Goal: Transaction & Acquisition: Purchase product/service

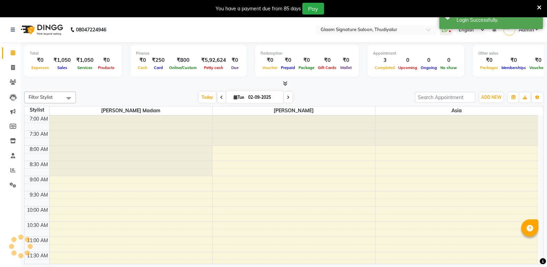
click at [537, 6] on icon at bounding box center [539, 7] width 4 height 6
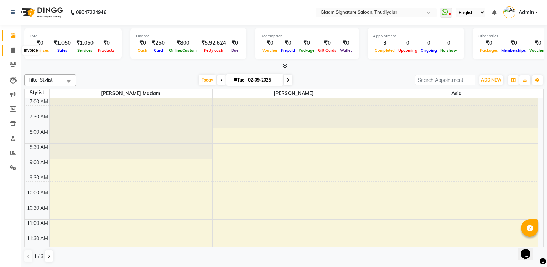
click at [12, 48] on icon at bounding box center [13, 50] width 4 height 5
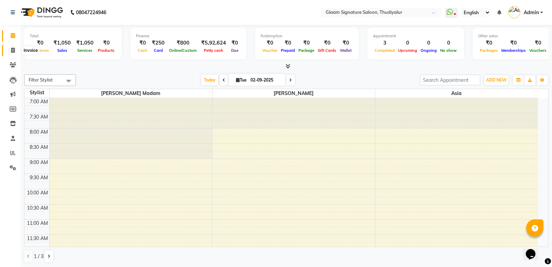
select select "4439"
select select "service"
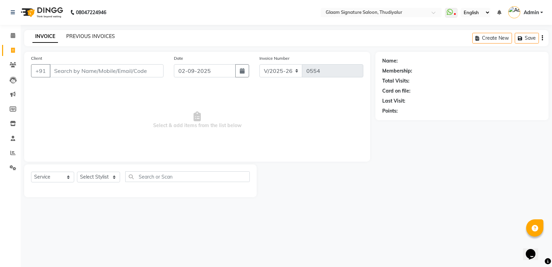
click at [90, 35] on link "PREVIOUS INVOICES" at bounding box center [90, 36] width 49 height 6
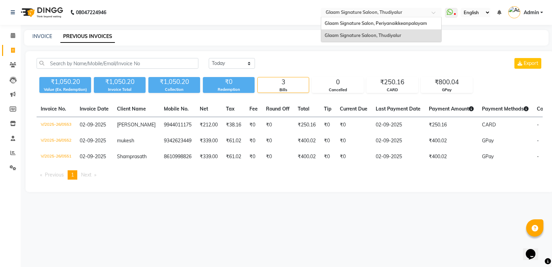
click at [386, 13] on input "text" at bounding box center [374, 13] width 100 height 7
click at [391, 24] on span "Glaam Signature Salon, Periyanaikkeanpalayam" at bounding box center [376, 23] width 102 height 6
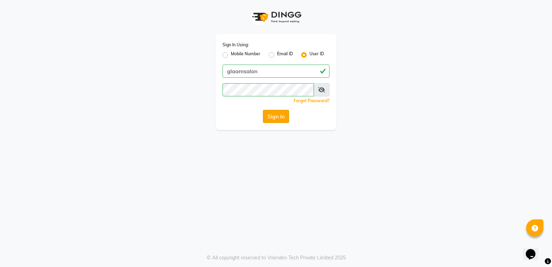
click at [272, 113] on button "Sign In" at bounding box center [276, 116] width 26 height 13
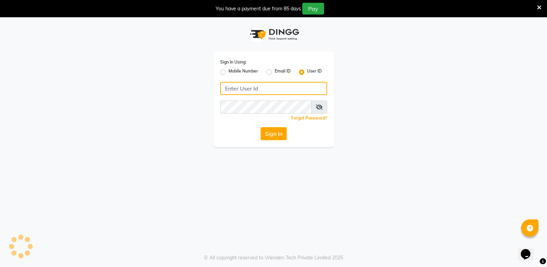
type input "glaamsalon"
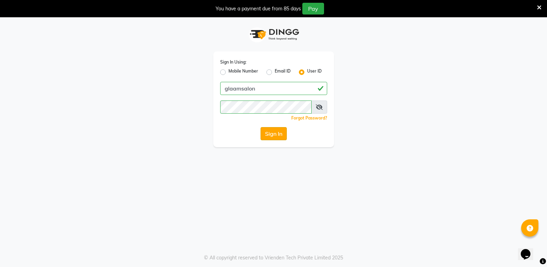
click at [274, 134] on button "Sign In" at bounding box center [273, 133] width 26 height 13
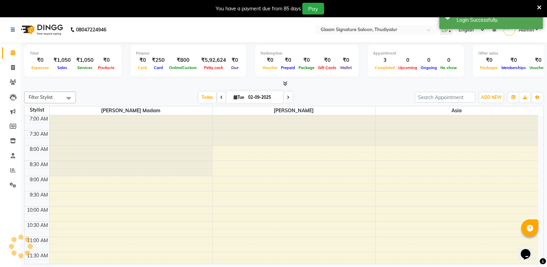
select select "en"
click at [360, 30] on input "text" at bounding box center [369, 30] width 100 height 7
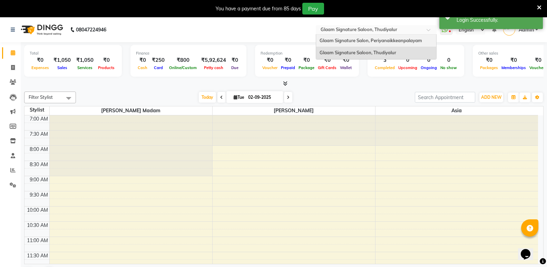
click at [358, 38] on span "Glaam Signature Salon, Periyanaikkeanpalayam" at bounding box center [370, 41] width 102 height 6
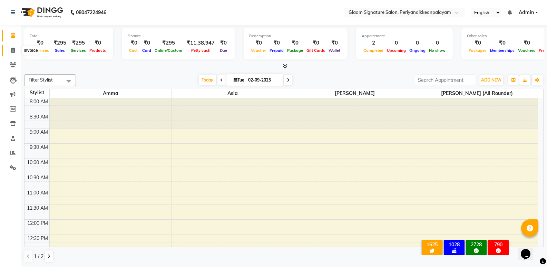
click at [10, 49] on span at bounding box center [13, 51] width 12 height 8
select select "service"
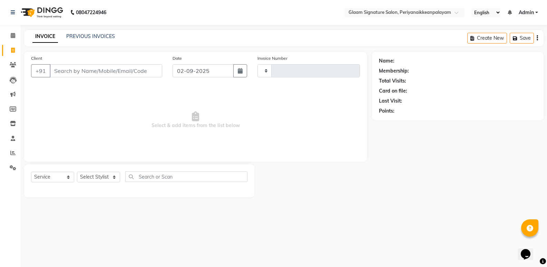
type input "0965"
select select "4039"
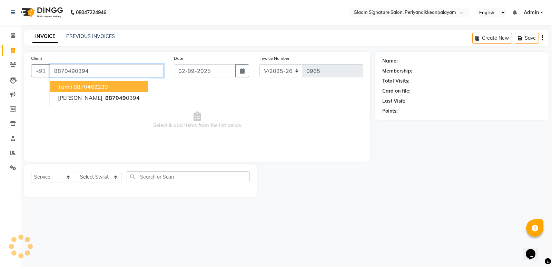
type input "8870490394"
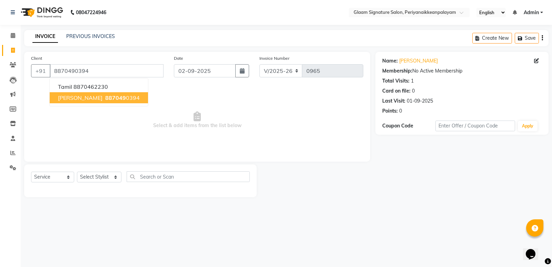
click at [105, 96] on span "887049" at bounding box center [115, 97] width 21 height 7
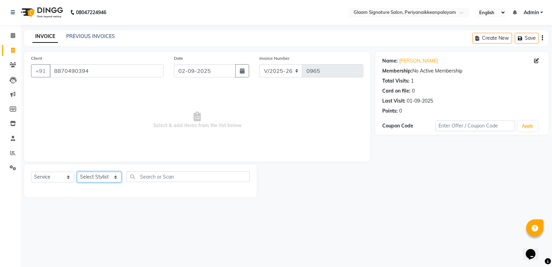
click at [106, 174] on select "Select Stylist Amma Asia Devika geetha (all rounder) MOHAMED SHAHNAWAZ Rakki Sa…" at bounding box center [99, 176] width 44 height 11
select select "84349"
click at [77, 171] on select "Select Stylist Amma Asia Devika geetha (all rounder) MOHAMED SHAHNAWAZ Rakki Sa…" at bounding box center [99, 176] width 44 height 11
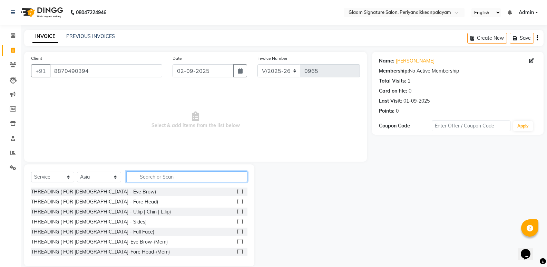
click at [159, 176] on input "text" at bounding box center [186, 176] width 121 height 11
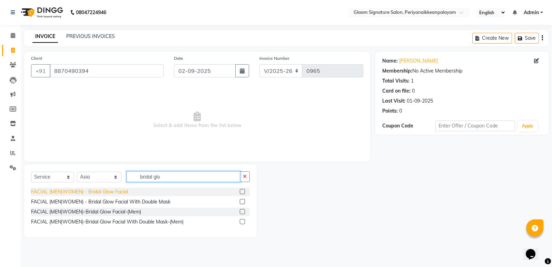
type input "bridal glo"
click at [120, 189] on div "FACIAL (MEN|WOMEN) - Bridal Glow Facial" at bounding box center [79, 191] width 97 height 7
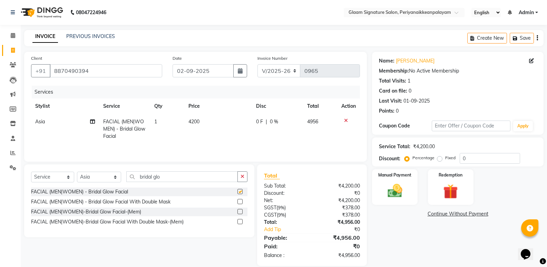
checkbox input "false"
drag, startPoint x: 182, startPoint y: 176, endPoint x: 113, endPoint y: 173, distance: 69.7
click at [113, 173] on div "Select Service Product Membership Package Voucher Prepaid Gift Card Select Styl…" at bounding box center [139, 179] width 216 height 16
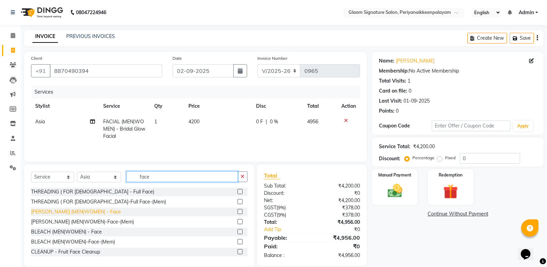
type input "face"
click at [84, 209] on div "[PERSON_NAME] (MEN|WOMEN) - Face" at bounding box center [76, 211] width 90 height 7
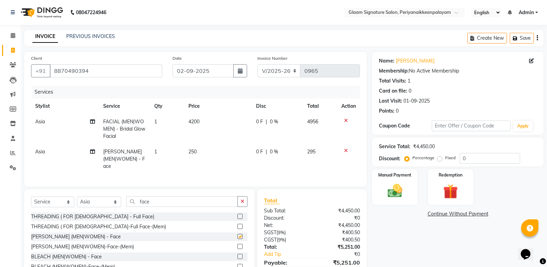
checkbox input "false"
click at [199, 151] on td "250" at bounding box center [218, 159] width 68 height 30
select select "84349"
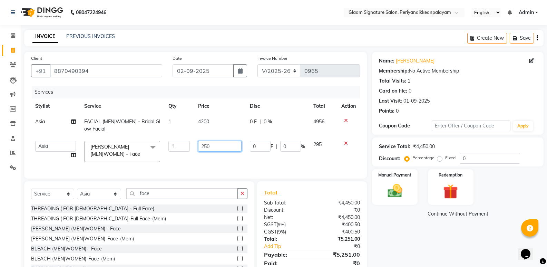
drag, startPoint x: 220, startPoint y: 148, endPoint x: 166, endPoint y: 141, distance: 54.3
click at [166, 141] on tr "Amma Asia Devika geetha (all rounder) MOHAMED SHAHNAWAZ Rakki Saranya Shazaz Ah…" at bounding box center [195, 151] width 329 height 29
type input "650"
click at [430, 263] on div "Name: Sam Membership: No Active Membership Total Visits: 1 Card on file: 0 Last…" at bounding box center [460, 167] width 177 height 231
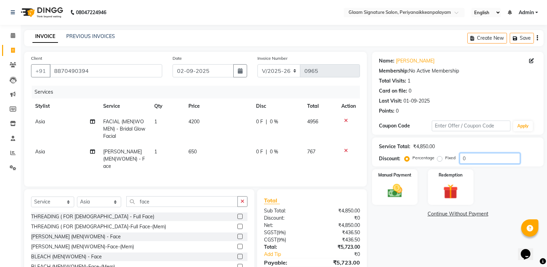
drag, startPoint x: 474, startPoint y: 158, endPoint x: 433, endPoint y: 159, distance: 40.7
click at [436, 159] on div "Percentage Fixed 0" at bounding box center [463, 158] width 114 height 11
drag, startPoint x: 473, startPoint y: 158, endPoint x: 440, endPoint y: 154, distance: 33.0
click at [442, 156] on div "Percentage Fixed 30" at bounding box center [463, 158] width 114 height 11
drag, startPoint x: 474, startPoint y: 158, endPoint x: 440, endPoint y: 157, distance: 33.8
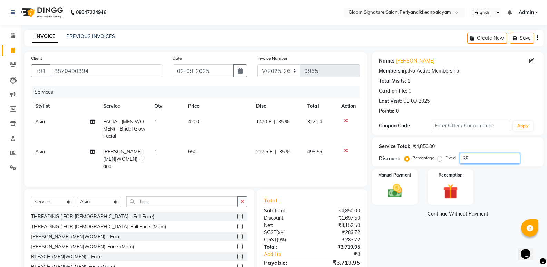
click at [440, 157] on div "Percentage Fixed 35" at bounding box center [463, 158] width 114 height 11
drag, startPoint x: 475, startPoint y: 157, endPoint x: 433, endPoint y: 151, distance: 42.4
click at [443, 157] on div "Percentage Fixed 38" at bounding box center [463, 158] width 114 height 11
type input "40"
click at [192, 150] on span "650" at bounding box center [192, 151] width 8 height 6
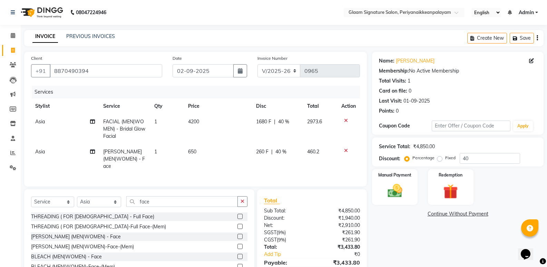
select select "84349"
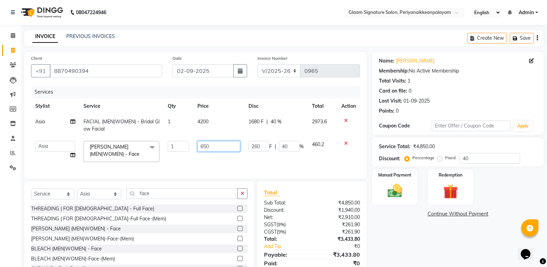
drag, startPoint x: 218, startPoint y: 147, endPoint x: 175, endPoint y: 142, distance: 43.1
click at [176, 142] on tr "Amma Asia Devika geetha (all rounder) MOHAMED SHAHNAWAZ Rakki Saranya Shazaz Ah…" at bounding box center [195, 151] width 329 height 29
type input "600"
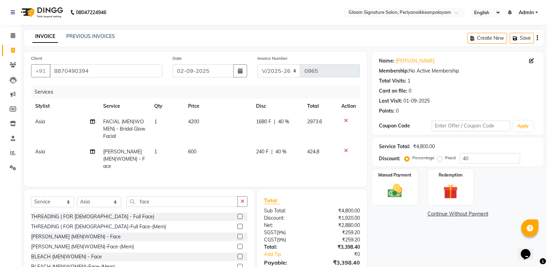
click at [433, 237] on div "Name: Sam Membership: No Active Membership Total Visits: 1 Card on file: 0 Last…" at bounding box center [460, 171] width 177 height 239
click at [281, 149] on span "40 %" at bounding box center [280, 151] width 11 height 7
select select "84349"
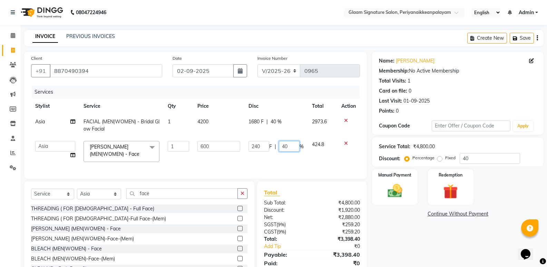
drag, startPoint x: 289, startPoint y: 144, endPoint x: 261, endPoint y: 144, distance: 27.3
click at [261, 144] on div "240 F | 40 %" at bounding box center [275, 146] width 55 height 11
type input "38"
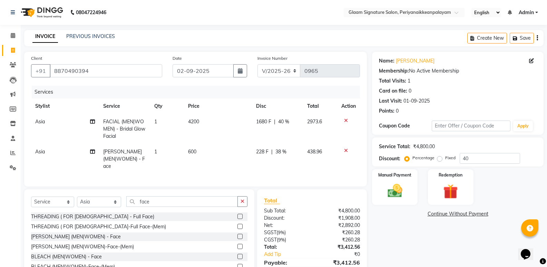
click at [427, 243] on div "Name: Sam Membership: No Active Membership Total Visits: 1 Card on file: 0 Last…" at bounding box center [460, 171] width 177 height 239
click at [275, 149] on span "38 %" at bounding box center [280, 151] width 11 height 7
select select "84349"
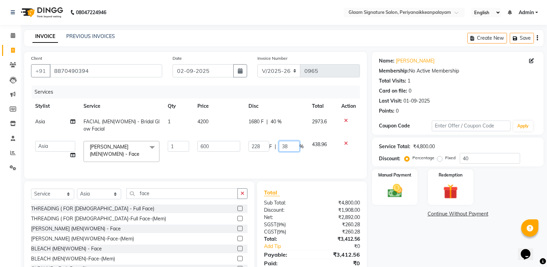
drag, startPoint x: 291, startPoint y: 145, endPoint x: 252, endPoint y: 142, distance: 38.4
click at [261, 145] on div "228 F | 38 %" at bounding box center [275, 146] width 55 height 11
type input "37"
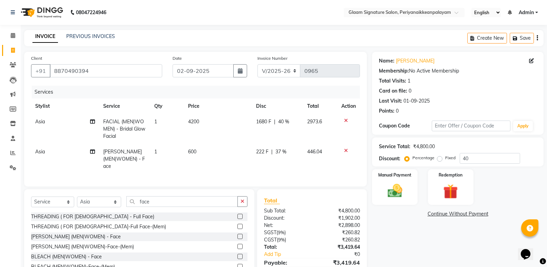
click at [433, 232] on div "Name: Sam Membership: No Active Membership Total Visits: 1 Card on file: 0 Last…" at bounding box center [460, 171] width 177 height 239
click at [282, 147] on td "222 F | 37 %" at bounding box center [277, 159] width 51 height 30
select select "84349"
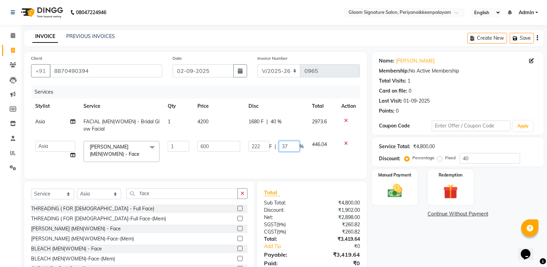
drag, startPoint x: 292, startPoint y: 147, endPoint x: 261, endPoint y: 144, distance: 30.5
click at [261, 144] on div "222 F | 37 %" at bounding box center [275, 146] width 55 height 11
type input "39"
click at [421, 218] on div "Name: Sam Membership: No Active Membership Total Visits: 1 Card on file: 0 Last…" at bounding box center [460, 167] width 177 height 231
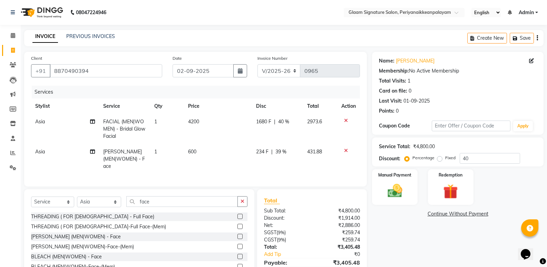
click at [280, 150] on span "39 %" at bounding box center [280, 151] width 11 height 7
select select "84349"
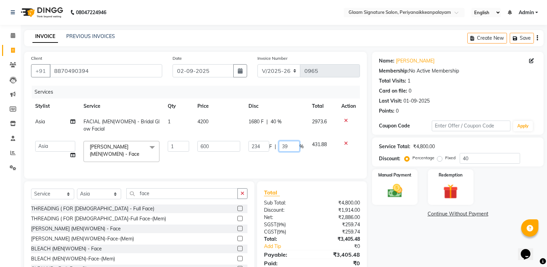
drag, startPoint x: 295, startPoint y: 145, endPoint x: 246, endPoint y: 141, distance: 49.1
click at [250, 143] on div "234 F | 39 %" at bounding box center [275, 146] width 55 height 11
type input "39.5"
click at [423, 232] on div "Name: Sam Membership: No Active Membership Total Visits: 1 Card on file: 0 Last…" at bounding box center [460, 167] width 177 height 231
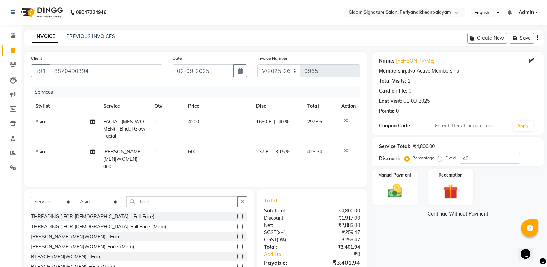
click at [286, 151] on span "39.5 %" at bounding box center [282, 151] width 15 height 7
select select "84349"
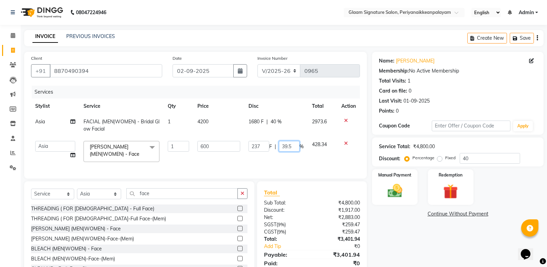
drag, startPoint x: 296, startPoint y: 146, endPoint x: 258, endPoint y: 145, distance: 37.6
click at [258, 145] on div "237 F | 39.5 %" at bounding box center [275, 146] width 55 height 11
type input "45"
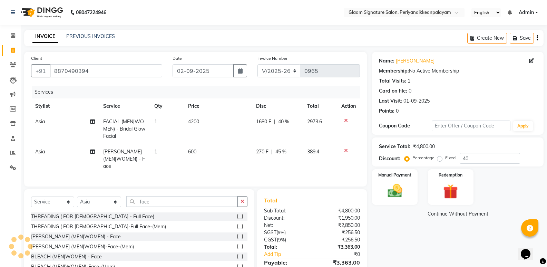
click at [448, 240] on div "Name: Sam Membership: No Active Membership Total Visits: 1 Card on file: 0 Last…" at bounding box center [460, 171] width 177 height 239
click at [286, 119] on span "40 %" at bounding box center [283, 121] width 11 height 7
select select "84349"
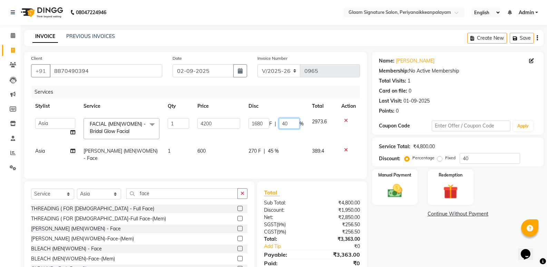
drag, startPoint x: 292, startPoint y: 122, endPoint x: 258, endPoint y: 122, distance: 34.1
click at [259, 122] on div "1680 F | 40 %" at bounding box center [275, 123] width 55 height 11
type input "45"
click at [407, 225] on div "Name: Sam Membership: No Active Membership Total Visits: 1 Card on file: 0 Last…" at bounding box center [460, 167] width 177 height 231
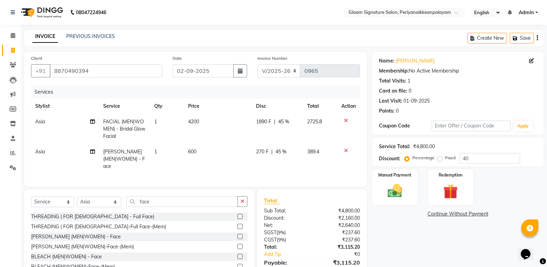
click at [278, 123] on span "45 %" at bounding box center [283, 121] width 11 height 7
select select "84349"
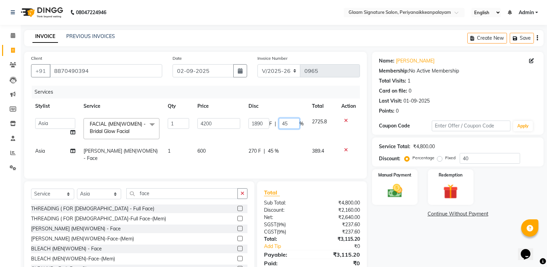
drag, startPoint x: 294, startPoint y: 122, endPoint x: 254, endPoint y: 122, distance: 40.0
click at [254, 122] on div "1890 F | 45 %" at bounding box center [275, 123] width 55 height 11
type input "40"
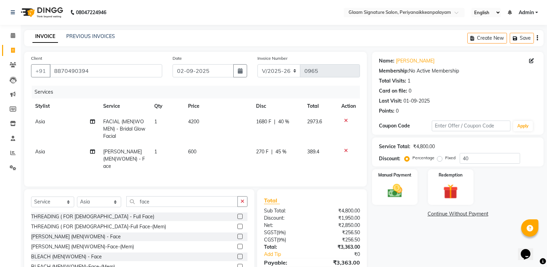
click at [440, 246] on div "Name: Sam Membership: No Active Membership Total Visits: 1 Card on file: 0 Last…" at bounding box center [460, 171] width 177 height 239
click at [283, 118] on td "1680 F | 40 %" at bounding box center [277, 129] width 51 height 30
select select "84349"
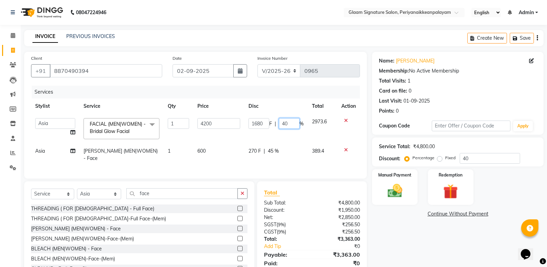
drag, startPoint x: 292, startPoint y: 120, endPoint x: 262, endPoint y: 117, distance: 30.2
click at [263, 117] on td "1680 F | 40 %" at bounding box center [275, 128] width 63 height 29
type input "43"
click at [489, 249] on div "Name: Sam Membership: No Active Membership Total Visits: 1 Card on file: 0 Last…" at bounding box center [460, 167] width 177 height 231
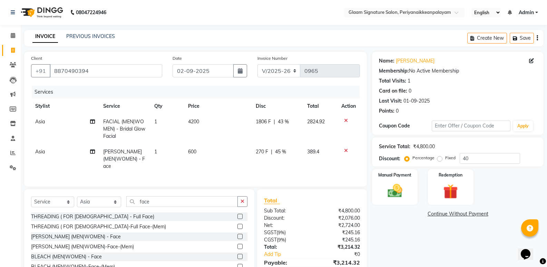
click at [284, 121] on span "43 %" at bounding box center [283, 121] width 11 height 7
select select "84349"
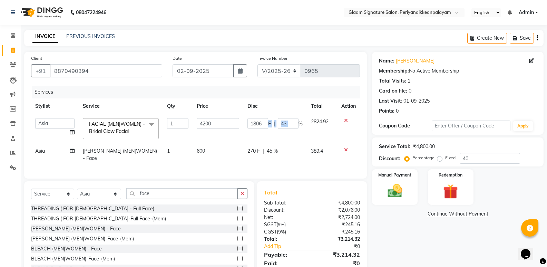
click at [267, 120] on div "1806 F | 43 %" at bounding box center [274, 123] width 55 height 11
click at [287, 122] on input "43" at bounding box center [288, 123] width 21 height 11
drag, startPoint x: 290, startPoint y: 122, endPoint x: 270, endPoint y: 121, distance: 19.7
click at [270, 121] on div "1806 F | 43 %" at bounding box center [274, 123] width 55 height 11
type input "42"
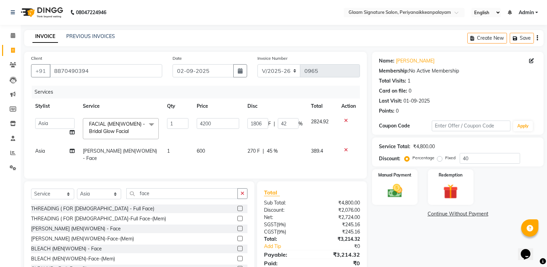
click at [447, 240] on div "Name: Sam Membership: No Active Membership Total Visits: 1 Card on file: 0 Last…" at bounding box center [460, 167] width 177 height 231
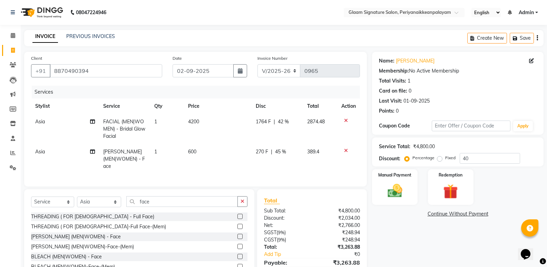
click at [286, 123] on span "42 %" at bounding box center [283, 121] width 11 height 7
select select "84349"
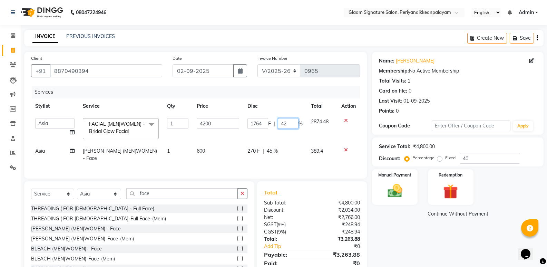
drag, startPoint x: 295, startPoint y: 122, endPoint x: 260, endPoint y: 122, distance: 35.2
click at [260, 122] on div "1764 F | 42 %" at bounding box center [274, 123] width 55 height 11
type input "41"
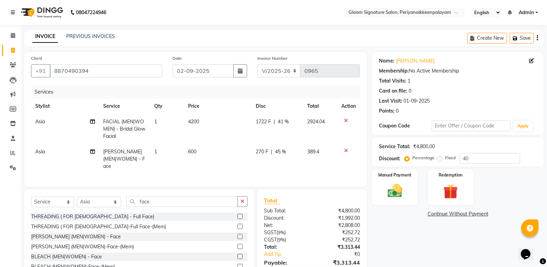
click at [468, 239] on div "Name: Sam Membership: No Active Membership Total Visits: 1 Card on file: 0 Last…" at bounding box center [460, 171] width 177 height 239
click at [285, 123] on span "41 %" at bounding box center [283, 121] width 11 height 7
select select "84349"
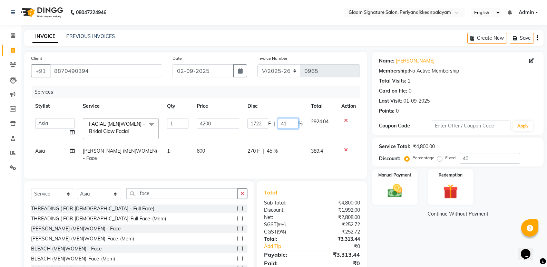
click at [291, 125] on input "41" at bounding box center [288, 123] width 21 height 11
type input "41.5"
click at [436, 233] on div "Name: Sam Membership: No Active Membership Total Visits: 1 Card on file: 0 Last…" at bounding box center [460, 167] width 177 height 231
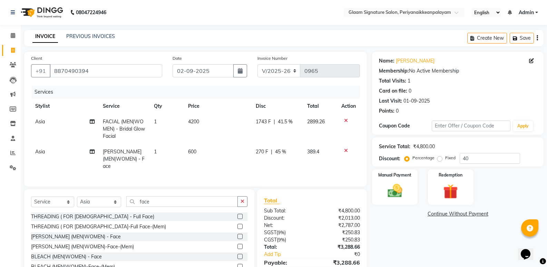
click at [279, 152] on span "45 %" at bounding box center [280, 151] width 11 height 7
select select "84349"
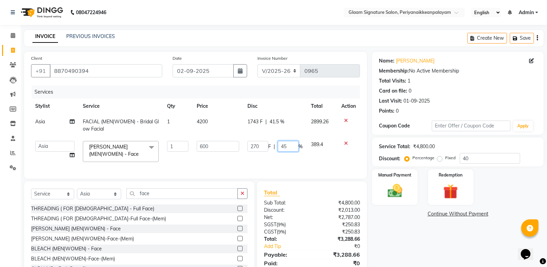
drag, startPoint x: 297, startPoint y: 145, endPoint x: 259, endPoint y: 142, distance: 38.0
click at [259, 143] on div "270 F | 45 %" at bounding box center [274, 146] width 55 height 11
type input "44.5"
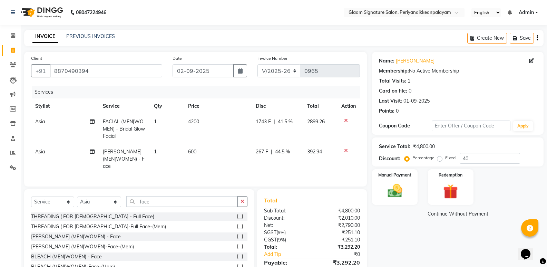
click at [446, 241] on div "Name: Sam Membership: No Active Membership Total Visits: 1 Card on file: 0 Last…" at bounding box center [460, 171] width 177 height 239
click at [284, 153] on span "44.5 %" at bounding box center [282, 151] width 15 height 7
select select "84349"
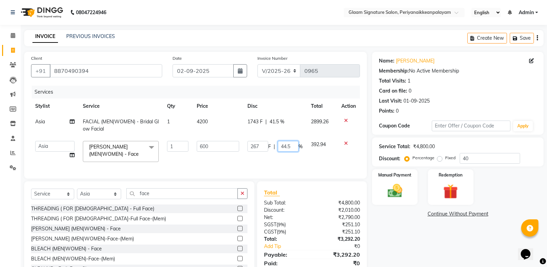
drag, startPoint x: 293, startPoint y: 149, endPoint x: 274, endPoint y: 147, distance: 19.0
click at [275, 147] on div "267 F | 44.5 %" at bounding box center [274, 146] width 55 height 11
type input "45"
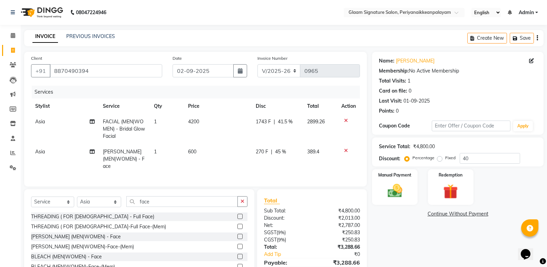
click at [402, 222] on div "Name: Sam Membership: No Active Membership Total Visits: 1 Card on file: 0 Last…" at bounding box center [460, 171] width 177 height 239
click at [283, 152] on span "45 %" at bounding box center [280, 151] width 11 height 7
select select "84349"
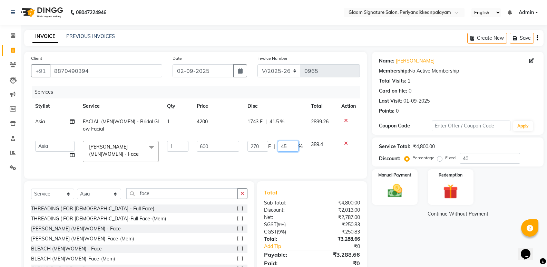
drag, startPoint x: 295, startPoint y: 148, endPoint x: 259, endPoint y: 149, distance: 35.6
click at [260, 149] on div "270 F | 45 %" at bounding box center [274, 146] width 55 height 11
type input "43"
click at [459, 247] on div "Name: Sam Membership: No Active Membership Total Visits: 1 Card on file: 0 Last…" at bounding box center [460, 167] width 177 height 231
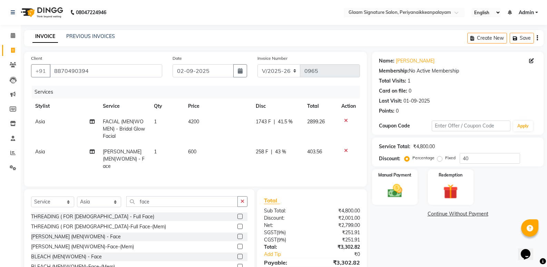
click at [279, 149] on span "43 %" at bounding box center [280, 151] width 11 height 7
select select "84349"
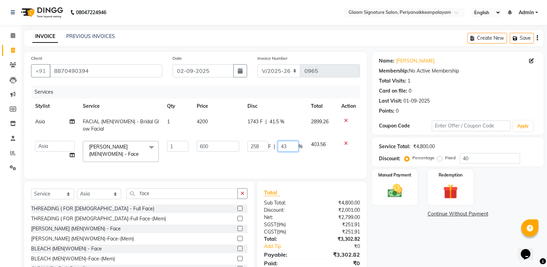
drag, startPoint x: 293, startPoint y: 148, endPoint x: 255, endPoint y: 140, distance: 39.2
click at [259, 145] on div "258 F | 43 %" at bounding box center [274, 146] width 55 height 11
type input "42.5"
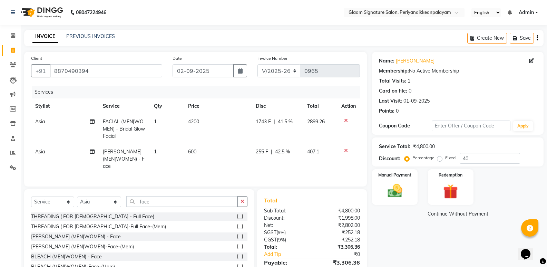
click at [454, 247] on div "Name: Sam Membership: No Active Membership Total Visits: 1 Card on file: 0 Last…" at bounding box center [460, 171] width 177 height 239
click at [279, 147] on td "255 F | 42.5 %" at bounding box center [276, 159] width 51 height 30
select select "84349"
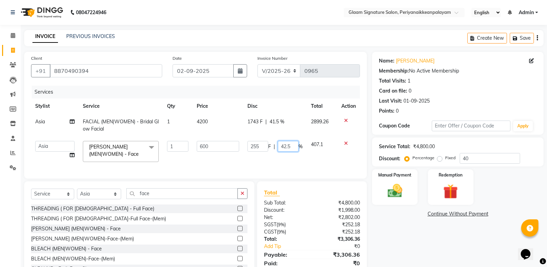
drag, startPoint x: 295, startPoint y: 149, endPoint x: 280, endPoint y: 148, distance: 15.6
click at [280, 148] on input "42.5" at bounding box center [288, 146] width 21 height 11
type input "43"
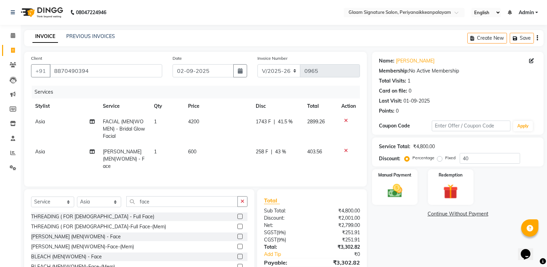
click at [448, 240] on div "Name: Sam Membership: No Active Membership Total Visits: 1 Card on file: 0 Last…" at bounding box center [460, 171] width 177 height 239
click at [280, 149] on span "43 %" at bounding box center [280, 151] width 11 height 7
select select "84349"
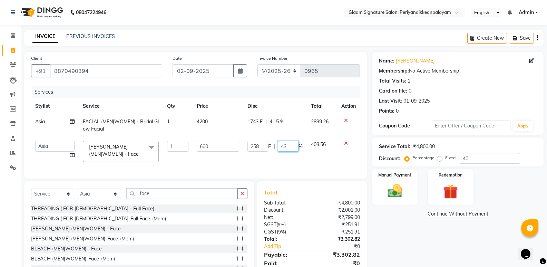
click at [294, 150] on input "43" at bounding box center [288, 146] width 21 height 11
type input "43.5"
click at [428, 242] on div "Name: Sam Membership: No Active Membership Total Visits: 1 Card on file: 0 Last…" at bounding box center [460, 167] width 177 height 231
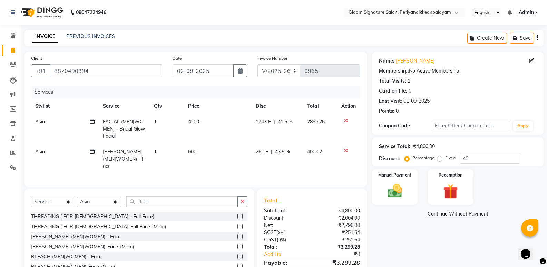
click at [282, 152] on span "43.5 %" at bounding box center [282, 151] width 15 height 7
select select "84349"
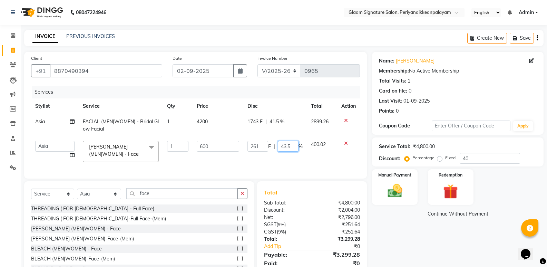
click at [292, 145] on input "43.5" at bounding box center [288, 146] width 21 height 11
type input "43.2"
click at [429, 233] on div "Name: Sam Membership: No Active Membership Total Visits: 1 Card on file: 0 Last…" at bounding box center [460, 167] width 177 height 231
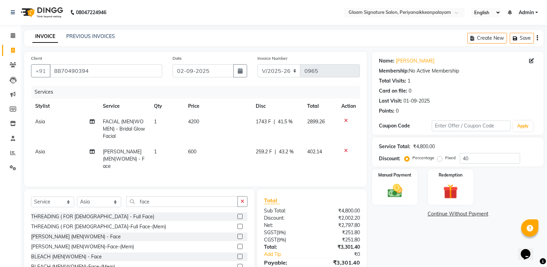
click at [284, 150] on span "43.2 %" at bounding box center [286, 151] width 15 height 7
select select "84349"
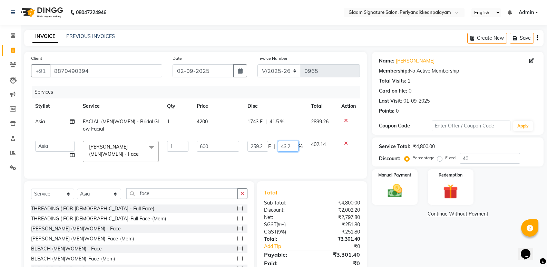
click at [292, 146] on input "43.2" at bounding box center [288, 146] width 21 height 11
type input "43.3"
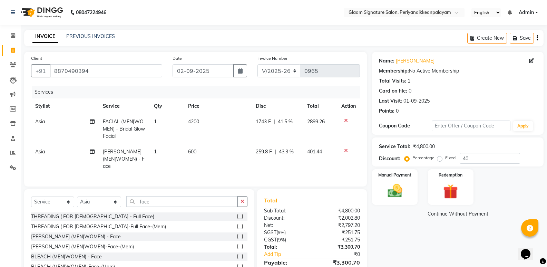
click at [421, 234] on div "Name: Sam Membership: No Active Membership Total Visits: 1 Card on file: 0 Last…" at bounding box center [460, 171] width 177 height 239
click at [399, 192] on img at bounding box center [394, 191] width 24 height 18
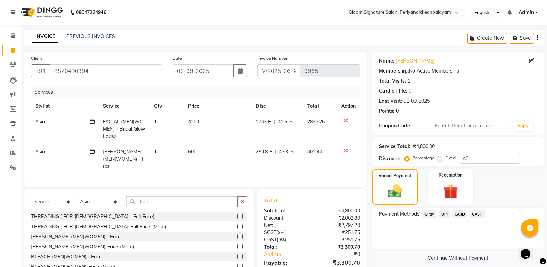
click at [455, 214] on span "CARD" at bounding box center [459, 214] width 15 height 8
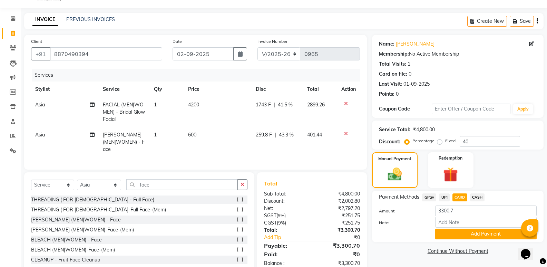
scroll to position [32, 0]
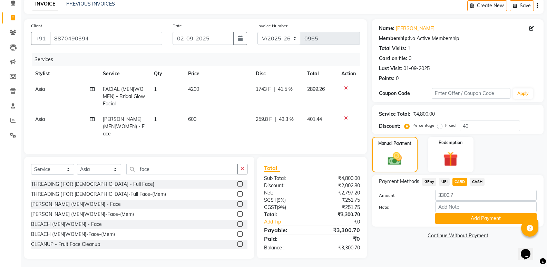
click at [345, 87] on icon at bounding box center [346, 88] width 4 height 5
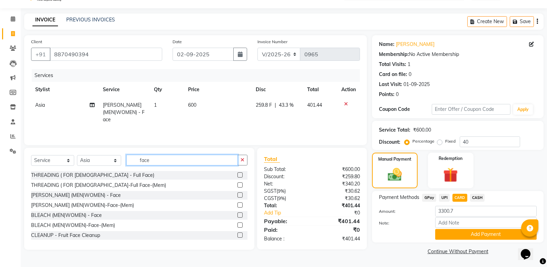
drag, startPoint x: 138, startPoint y: 156, endPoint x: 129, endPoint y: 151, distance: 10.5
click at [129, 151] on div "Select Service Product Membership Package Voucher Prepaid Gift Card Select Styl…" at bounding box center [139, 199] width 230 height 102
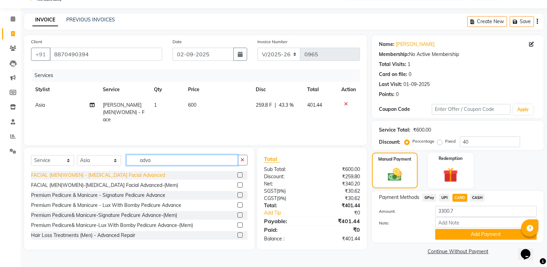
type input "adva"
click at [123, 175] on div "FACIAL (MEN|WOMEN) - Skin Lightening Facial Advanced" at bounding box center [98, 174] width 134 height 7
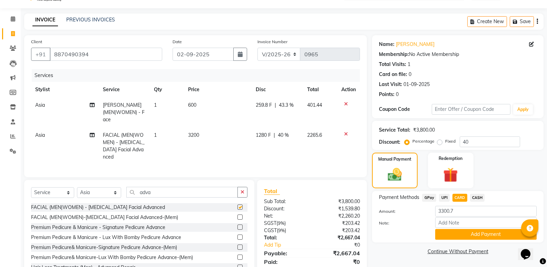
checkbox input "false"
drag, startPoint x: 475, startPoint y: 141, endPoint x: 440, endPoint y: 137, distance: 34.4
click at [444, 137] on div "Percentage Fixed 40" at bounding box center [463, 141] width 114 height 11
drag, startPoint x: 478, startPoint y: 141, endPoint x: 439, endPoint y: 136, distance: 39.3
click at [439, 136] on div "Service Total: ₹3,800.00 Discount: Percentage Fixed 1" at bounding box center [458, 134] width 158 height 23
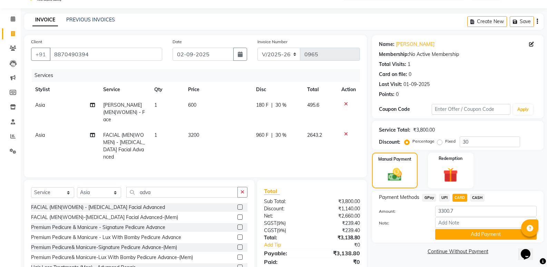
click at [504, 156] on div "Manual Payment Redemption" at bounding box center [458, 170] width 182 height 36
drag, startPoint x: 478, startPoint y: 143, endPoint x: 446, endPoint y: 139, distance: 32.3
click at [446, 139] on div "Percentage Fixed 30" at bounding box center [463, 141] width 114 height 11
click at [495, 165] on div "Manual Payment Redemption" at bounding box center [458, 170] width 182 height 36
drag, startPoint x: 470, startPoint y: 142, endPoint x: 446, endPoint y: 141, distance: 23.9
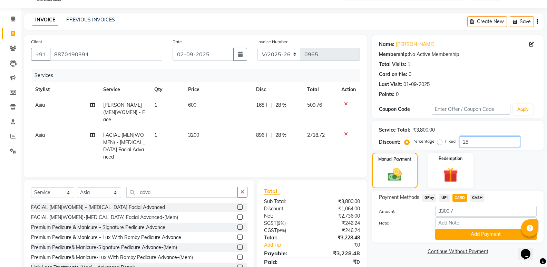
click at [446, 141] on div "Percentage Fixed 28" at bounding box center [463, 141] width 114 height 11
click at [483, 157] on div "Manual Payment Redemption" at bounding box center [458, 170] width 182 height 36
drag, startPoint x: 475, startPoint y: 140, endPoint x: 441, endPoint y: 135, distance: 33.8
click at [443, 135] on div "Service Total: ₹3,800.00 Discount: Percentage Fixed 27" at bounding box center [458, 134] width 158 height 23
drag, startPoint x: 476, startPoint y: 140, endPoint x: 449, endPoint y: 138, distance: 27.0
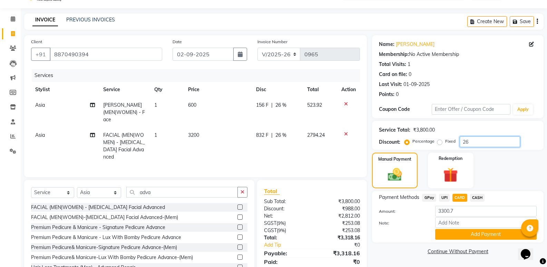
click at [453, 139] on div "Percentage Fixed 26" at bounding box center [463, 141] width 114 height 11
click at [505, 163] on div "Manual Payment Redemption" at bounding box center [458, 170] width 182 height 36
click at [480, 140] on input "25.2" at bounding box center [489, 141] width 60 height 11
click at [486, 162] on div "Manual Payment Redemption" at bounding box center [458, 170] width 182 height 36
click at [473, 142] on input "25.5" at bounding box center [489, 141] width 60 height 11
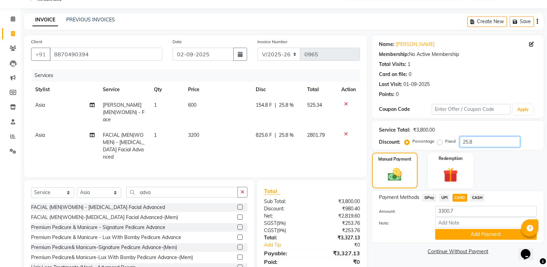
drag, startPoint x: 476, startPoint y: 142, endPoint x: 465, endPoint y: 143, distance: 10.4
click at [465, 143] on input "25.8" at bounding box center [489, 141] width 60 height 11
click at [469, 143] on input "26" at bounding box center [489, 141] width 60 height 11
click at [496, 166] on div "Manual Payment Redemption" at bounding box center [458, 170] width 182 height 36
click at [480, 141] on input "26.5" at bounding box center [489, 141] width 60 height 11
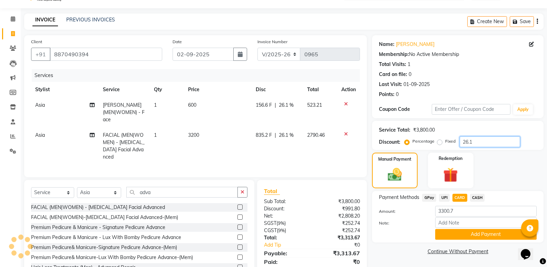
click at [479, 143] on input "26.1" at bounding box center [489, 141] width 60 height 11
click at [479, 143] on input "25.8" at bounding box center [489, 141] width 60 height 11
type input "2"
type input "26"
click at [522, 192] on div "Payment Methods GPay UPI CARD CASH Amount: 3300.7 Note: Add Payment" at bounding box center [457, 216] width 171 height 51
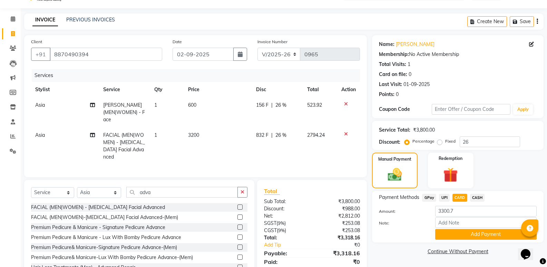
click at [279, 131] on span "26 %" at bounding box center [280, 134] width 11 height 7
select select "84349"
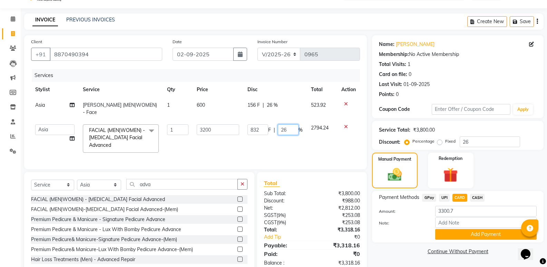
click at [288, 124] on input "26" at bounding box center [288, 129] width 21 height 11
type input "27"
click at [511, 169] on div "Manual Payment Redemption" at bounding box center [458, 170] width 182 height 36
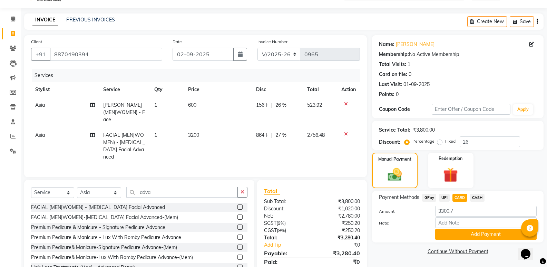
click at [279, 131] on span "27 %" at bounding box center [280, 134] width 11 height 7
select select "84349"
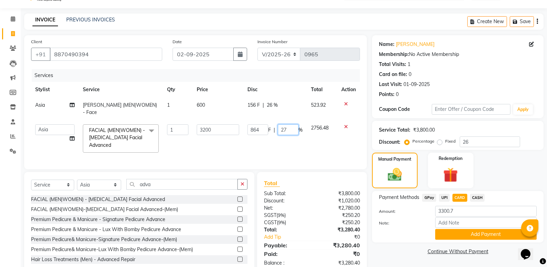
click at [270, 124] on div "864 F | 27 %" at bounding box center [274, 129] width 55 height 11
type input "26.5"
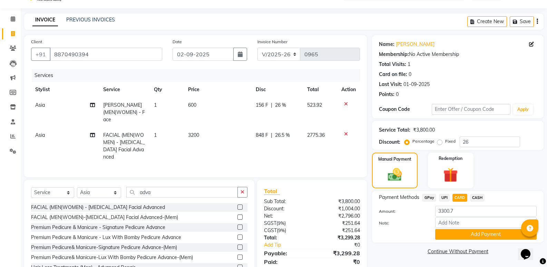
click at [508, 167] on div "Manual Payment Redemption" at bounding box center [458, 170] width 182 height 36
click at [283, 131] on span "26.5 %" at bounding box center [282, 134] width 15 height 7
select select "84349"
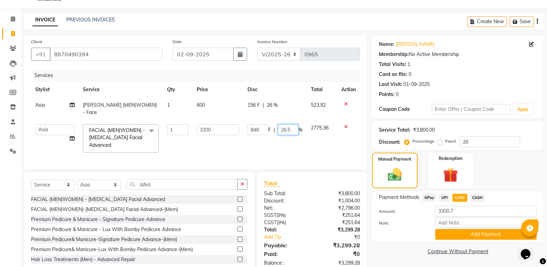
drag, startPoint x: 293, startPoint y: 123, endPoint x: 285, endPoint y: 125, distance: 8.0
click at [285, 125] on input "26.5" at bounding box center [288, 129] width 21 height 11
type input "26"
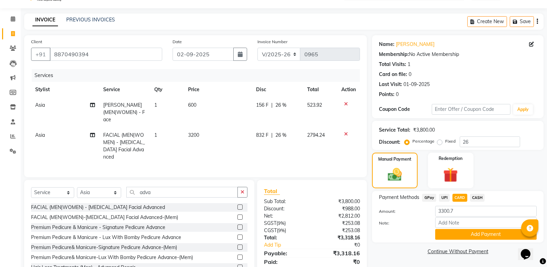
click at [519, 166] on div "Manual Payment Redemption" at bounding box center [458, 170] width 182 height 36
click at [282, 131] on span "26 %" at bounding box center [280, 134] width 11 height 7
select select "84349"
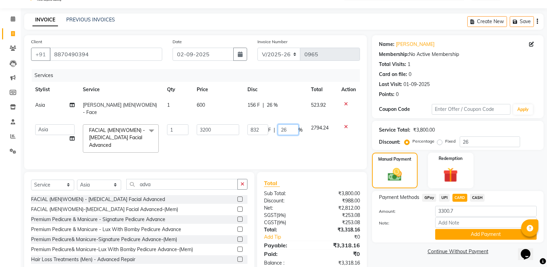
click at [287, 125] on input "26" at bounding box center [288, 129] width 21 height 11
type input "26.5"
drag, startPoint x: 512, startPoint y: 171, endPoint x: 499, endPoint y: 177, distance: 14.0
click at [511, 171] on div "Manual Payment Redemption" at bounding box center [458, 170] width 182 height 36
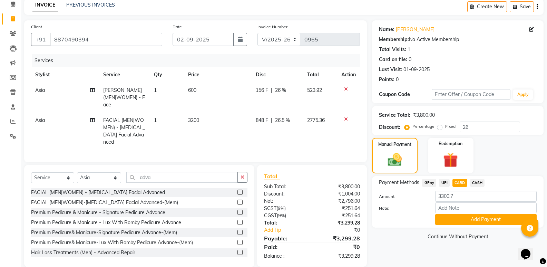
scroll to position [40, 0]
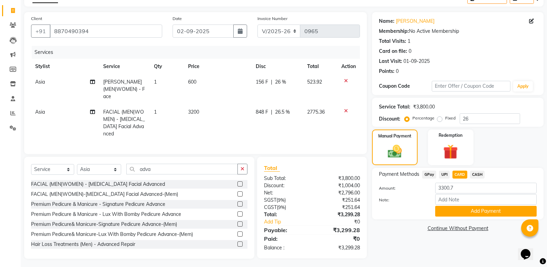
click at [431, 175] on span "GPay" at bounding box center [429, 174] width 14 height 8
type input "3299.28"
click at [469, 208] on button "Add Payment" at bounding box center [485, 211] width 101 height 11
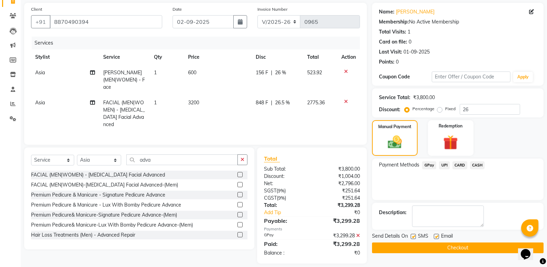
scroll to position [54, 0]
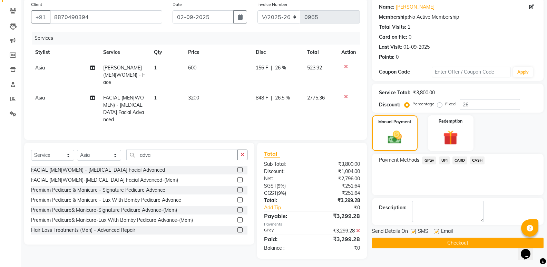
click at [466, 243] on button "Checkout" at bounding box center [457, 242] width 171 height 11
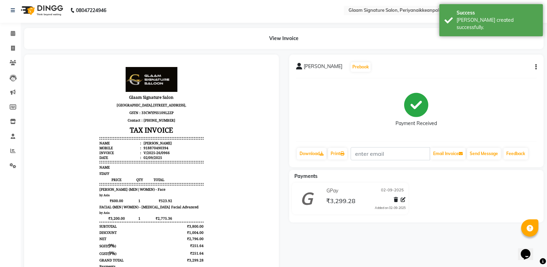
scroll to position [34, 0]
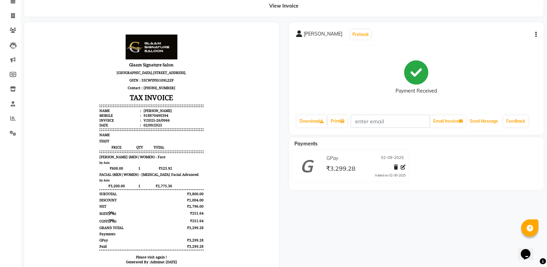
drag, startPoint x: 485, startPoint y: 122, endPoint x: 485, endPoint y: 127, distance: 4.8
click at [485, 122] on button "Send Message" at bounding box center [484, 121] width 34 height 12
click at [14, 117] on icon at bounding box center [12, 118] width 5 height 5
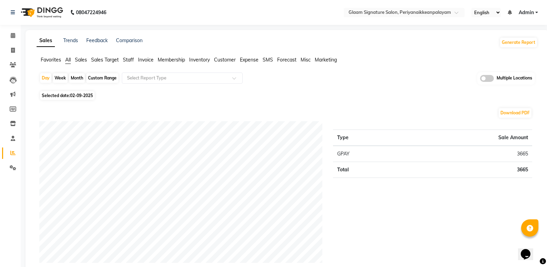
click at [130, 59] on span "Staff" at bounding box center [128, 60] width 11 height 6
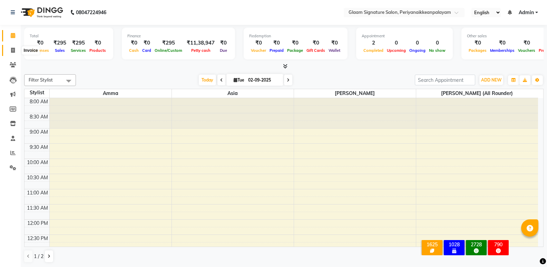
click at [12, 52] on icon at bounding box center [13, 50] width 4 height 5
select select "service"
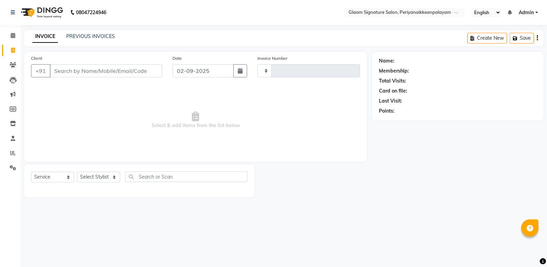
type input "0965"
select select "4039"
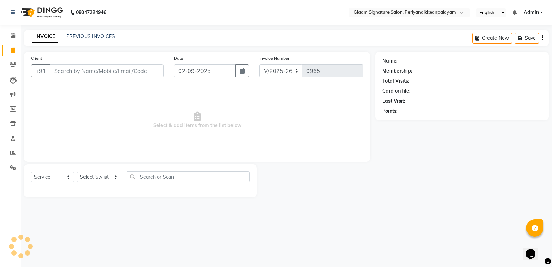
click at [120, 69] on input "Client" at bounding box center [107, 70] width 114 height 13
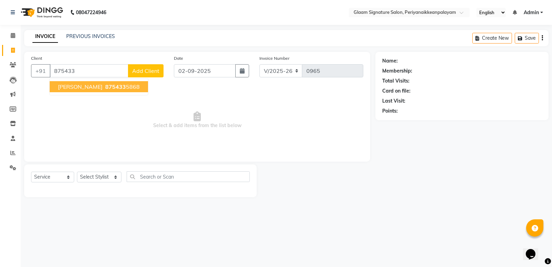
click at [76, 89] on span "KOKILA" at bounding box center [80, 86] width 44 height 7
type input "8754335868"
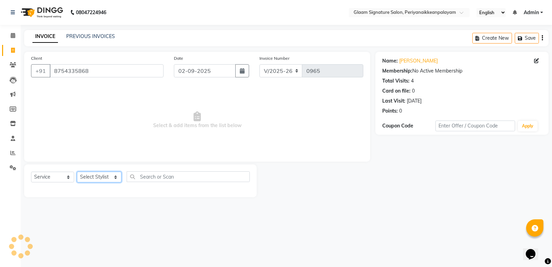
drag, startPoint x: 105, startPoint y: 175, endPoint x: 105, endPoint y: 180, distance: 4.8
click at [105, 175] on select "Select Stylist Amma Asia Devika geetha (all rounder) MOHAMED SHAHNAWAZ Rakki Sa…" at bounding box center [99, 176] width 44 height 11
select select "87446"
click at [77, 171] on select "Select Stylist Amma Asia Devika geetha (all rounder) MOHAMED SHAHNAWAZ Rakki Sa…" at bounding box center [99, 176] width 44 height 11
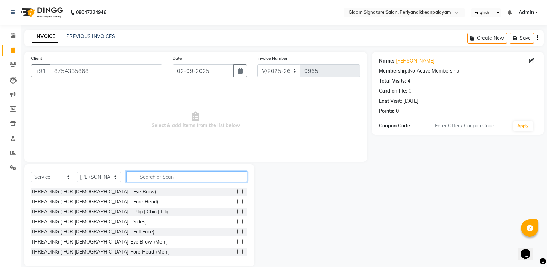
click at [143, 177] on input "text" at bounding box center [186, 176] width 121 height 11
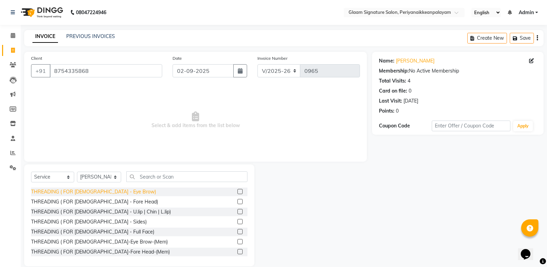
click at [96, 192] on div "THREADING ( FOR [DEMOGRAPHIC_DATA] - Eye Brow)" at bounding box center [93, 191] width 125 height 7
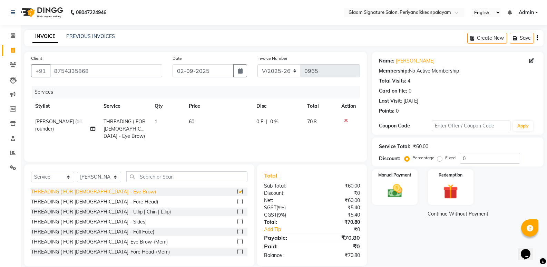
checkbox input "false"
click at [396, 185] on img at bounding box center [394, 191] width 24 height 18
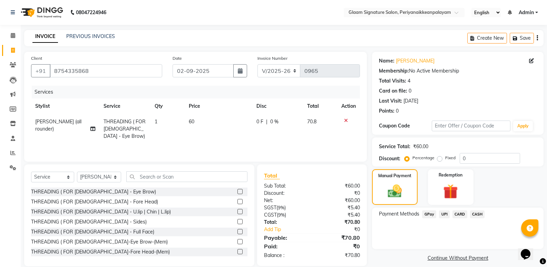
click at [429, 211] on span "GPay" at bounding box center [429, 214] width 14 height 8
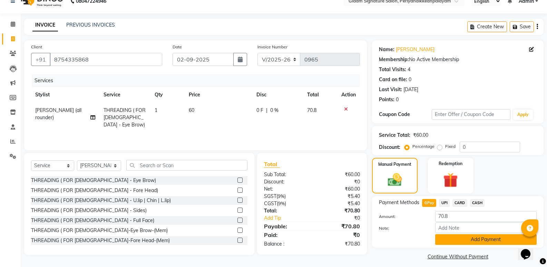
scroll to position [17, 0]
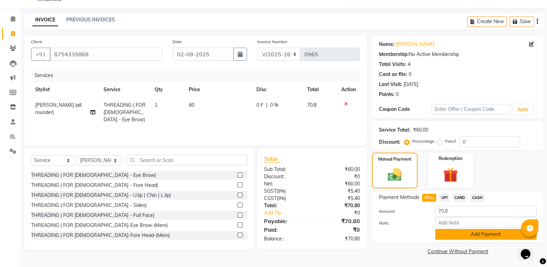
click at [471, 231] on button "Add Payment" at bounding box center [485, 234] width 101 height 11
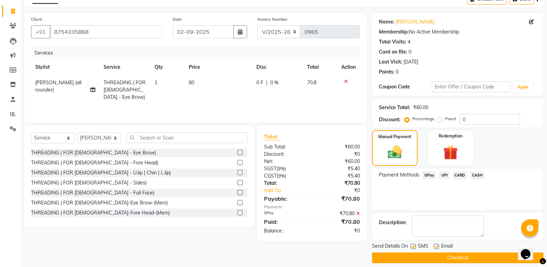
scroll to position [46, 0]
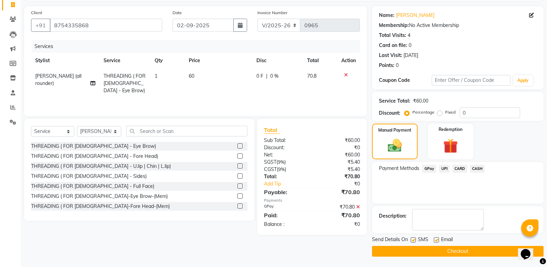
click at [411, 248] on button "Checkout" at bounding box center [457, 251] width 171 height 11
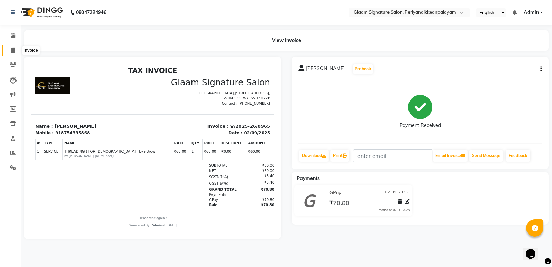
click at [13, 50] on icon at bounding box center [13, 50] width 4 height 5
select select "service"
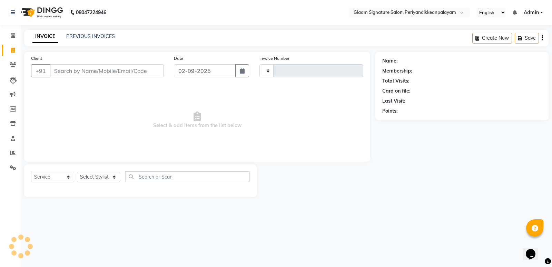
type input "0966"
select select "4039"
click at [107, 32] on div "INVOICE PREVIOUS INVOICES Create New Save" at bounding box center [286, 38] width 524 height 16
click at [107, 33] on link "PREVIOUS INVOICES" at bounding box center [90, 36] width 49 height 6
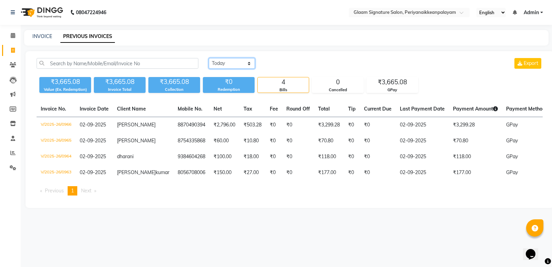
click at [226, 64] on select "[DATE] [DATE] Custom Range" at bounding box center [232, 63] width 46 height 11
select select "range"
click at [209, 58] on select "[DATE] [DATE] Custom Range" at bounding box center [232, 63] width 46 height 11
click at [283, 62] on input "02-09-2025" at bounding box center [288, 64] width 48 height 10
select select "9"
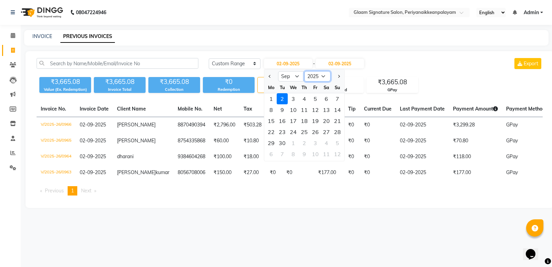
click at [313, 76] on select "2015 2016 2017 2018 2019 2020 2021 2022 2023 2024 2025 2026 2027 2028 2029 2030…" at bounding box center [317, 76] width 26 height 10
select select "2024"
click at [304, 71] on select "2015 2016 2017 2018 2019 2020 2021 2022 2023 2024 2025 2026 2027 2028 2029 2030…" at bounding box center [317, 76] width 26 height 10
click at [273, 109] on div "2" at bounding box center [271, 109] width 11 height 11
type input "02-09-2024"
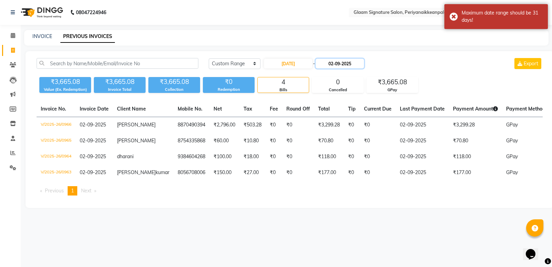
click at [344, 65] on input "02-09-2025" at bounding box center [340, 64] width 48 height 10
select select "9"
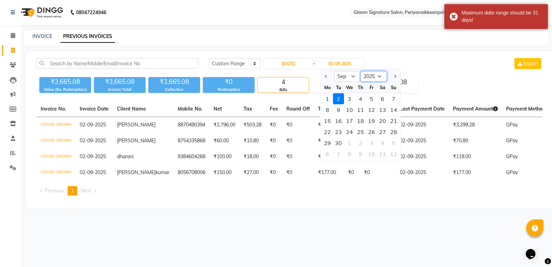
drag, startPoint x: 372, startPoint y: 74, endPoint x: 372, endPoint y: 78, distance: 4.5
click at [372, 74] on select "2024 2025 2026 2027 2028 2029 2030 2031 2032 2033 2034 2035" at bounding box center [373, 76] width 26 height 10
select select "2024"
click at [360, 71] on select "2024 2025 2026 2027 2028 2029 2030 2031 2032 2033 2034 2035" at bounding box center [373, 76] width 26 height 10
click at [325, 109] on div "2" at bounding box center [327, 109] width 11 height 11
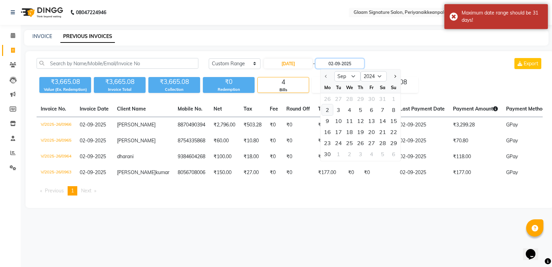
type input "02-09-2024"
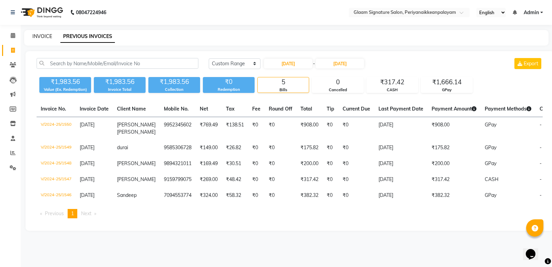
click at [39, 33] on div "INVOICE PREVIOUS INVOICES" at bounding box center [286, 38] width 524 height 16
click at [41, 38] on link "INVOICE" at bounding box center [42, 36] width 20 height 6
select select "4039"
select select "service"
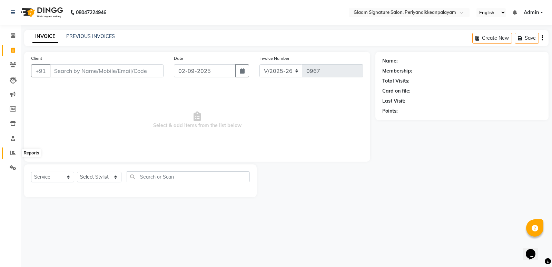
click at [16, 151] on span at bounding box center [13, 153] width 12 height 8
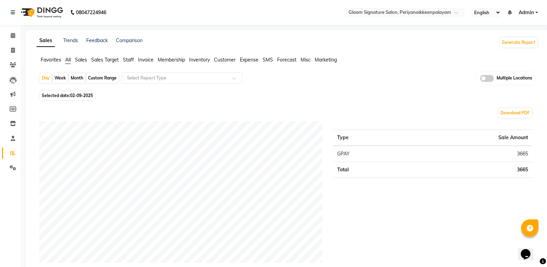
click at [128, 58] on span "Staff" at bounding box center [128, 60] width 11 height 6
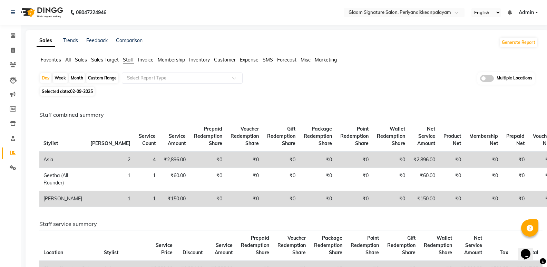
click at [79, 77] on div "Month" at bounding box center [77, 78] width 16 height 10
select select "9"
select select "2025"
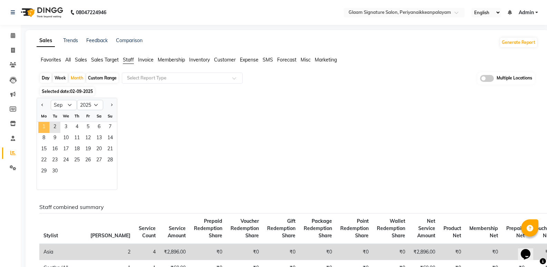
click at [39, 126] on span "1" at bounding box center [43, 127] width 11 height 11
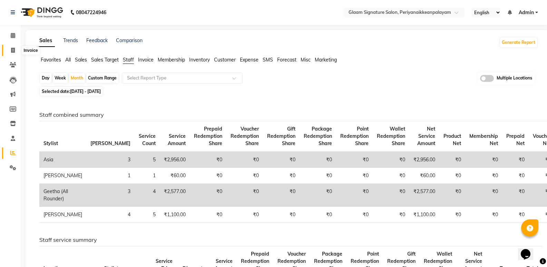
click at [14, 50] on icon at bounding box center [13, 50] width 4 height 5
select select "service"
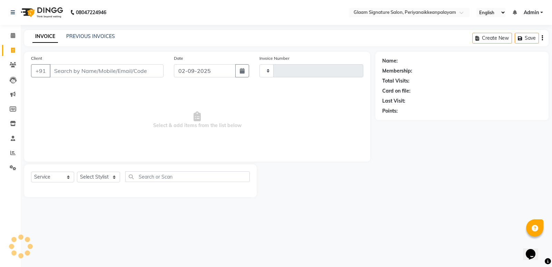
type input "0967"
select select "4039"
click at [102, 37] on link "PREVIOUS INVOICES" at bounding box center [90, 36] width 49 height 6
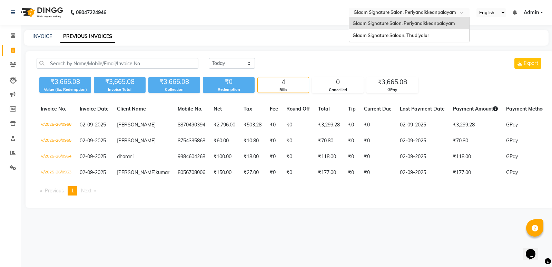
click at [403, 14] on input "text" at bounding box center [402, 13] width 100 height 7
click at [402, 33] on span "Glaam Signature Saloon, Thudiyalur" at bounding box center [391, 35] width 77 height 6
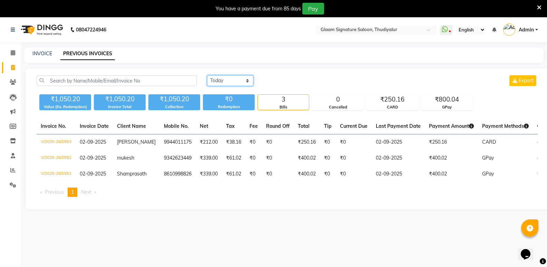
click at [220, 80] on select "[DATE] [DATE] Custom Range" at bounding box center [230, 80] width 46 height 11
select select "range"
click at [207, 75] on select "Today Yesterday Custom Range" at bounding box center [230, 80] width 46 height 11
click at [283, 80] on input "02-09-2025" at bounding box center [286, 81] width 48 height 10
select select "9"
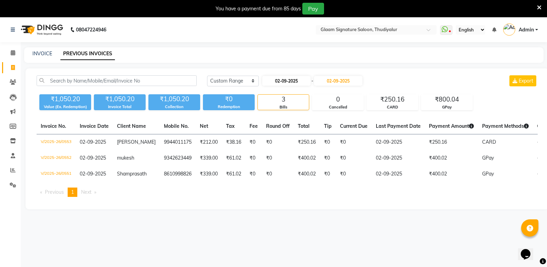
select select "2025"
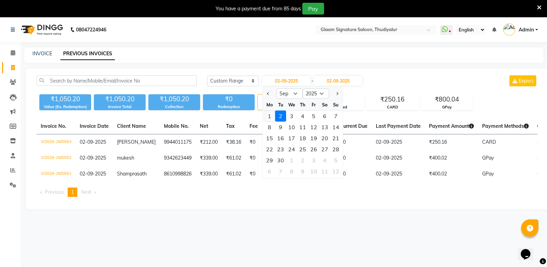
click at [270, 116] on div "1" at bounding box center [269, 115] width 11 height 11
type input "01-09-2025"
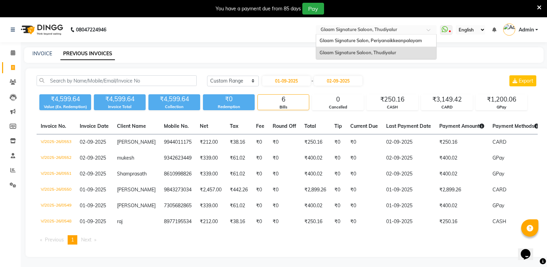
click at [371, 28] on input "text" at bounding box center [369, 30] width 100 height 7
click at [363, 41] on span "Glaam Signature Salon, Periyanaikkeanpalayam" at bounding box center [370, 41] width 102 height 6
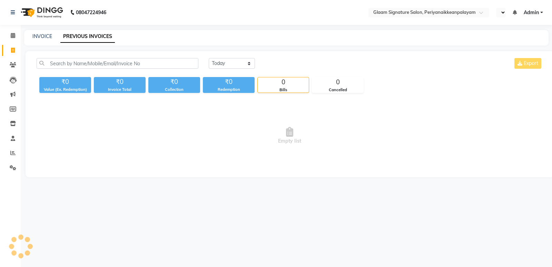
select select "en"
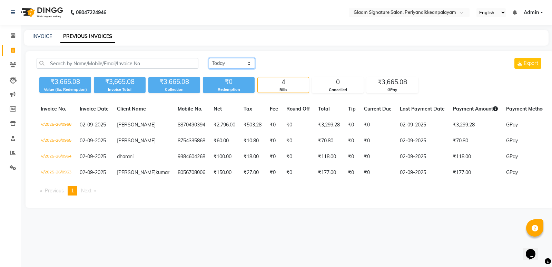
drag, startPoint x: 239, startPoint y: 61, endPoint x: 242, endPoint y: 67, distance: 6.5
click at [239, 61] on select "[DATE] [DATE] Custom Range" at bounding box center [232, 63] width 46 height 11
select select "range"
click at [209, 58] on select "[DATE] [DATE] Custom Range" at bounding box center [232, 63] width 46 height 11
click at [288, 63] on input "02-09-2025" at bounding box center [288, 64] width 48 height 10
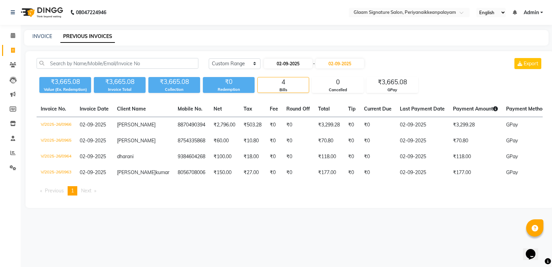
select select "9"
select select "2025"
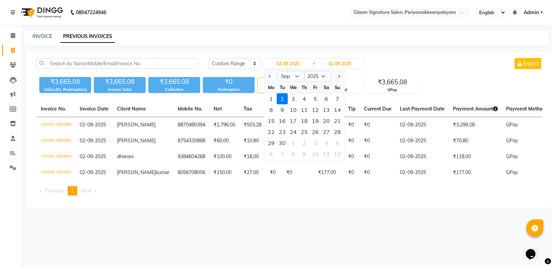
click at [270, 99] on div "1" at bounding box center [271, 98] width 11 height 11
type input "01-09-2025"
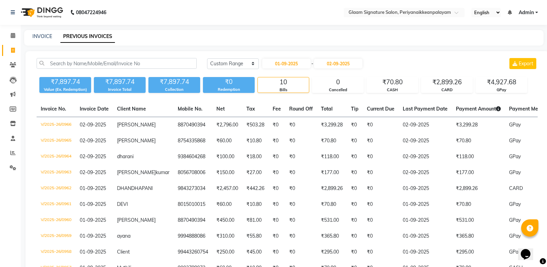
click at [433, 42] on div "INVOICE PREVIOUS INVOICES" at bounding box center [283, 38] width 519 height 16
click at [11, 151] on icon at bounding box center [12, 152] width 5 height 5
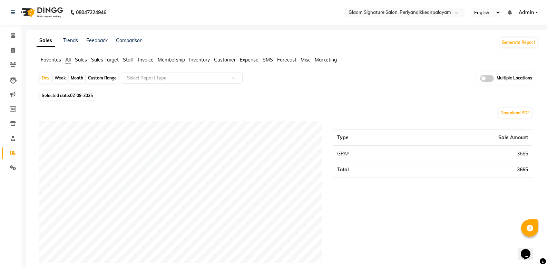
click at [127, 58] on span "Staff" at bounding box center [128, 60] width 11 height 6
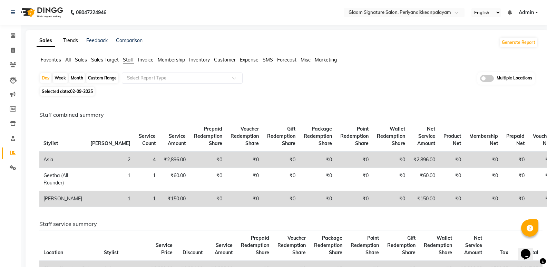
click at [70, 37] on link "Trends" at bounding box center [70, 40] width 15 height 6
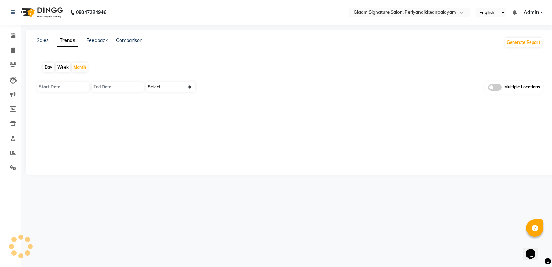
type input "01-09-2025"
type input "30-09-2025"
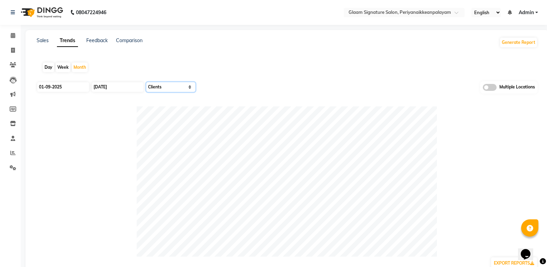
click at [160, 86] on select "Select Sales Clients" at bounding box center [170, 87] width 49 height 10
select select "by_all"
click at [146, 82] on select "Select Sales Clients" at bounding box center [170, 87] width 49 height 10
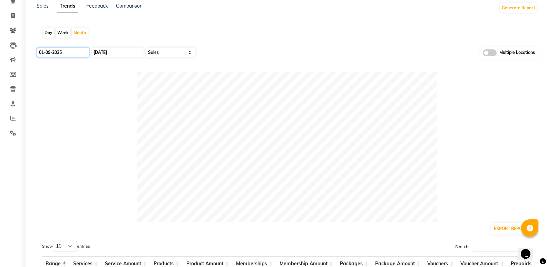
click at [57, 51] on input "01-09-2025" at bounding box center [63, 53] width 52 height 10
select select "9"
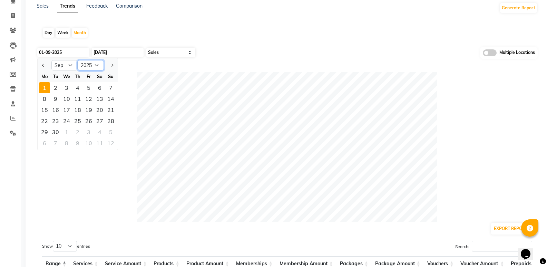
click at [83, 66] on select "2015 2016 2017 2018 2019 2020 2021 2022 2023 2024 2025 2026 2027 2028 2029 2030…" at bounding box center [91, 65] width 26 height 10
select select "2024"
click at [78, 60] on select "2015 2016 2017 2018 2019 2020 2021 2022 2023 2024 2025 2026 2027 2028 2029 2030…" at bounding box center [91, 65] width 26 height 10
click at [110, 87] on div "1" at bounding box center [110, 87] width 11 height 11
type input "01-09-2024"
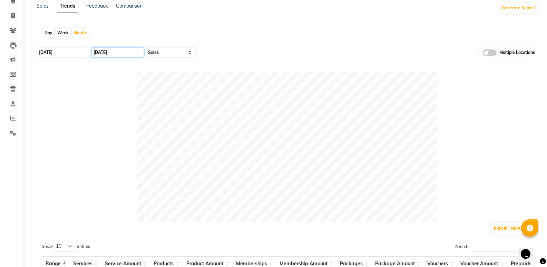
click at [103, 51] on input "30-09-2025" at bounding box center [118, 53] width 52 height 10
select select "9"
select select "2025"
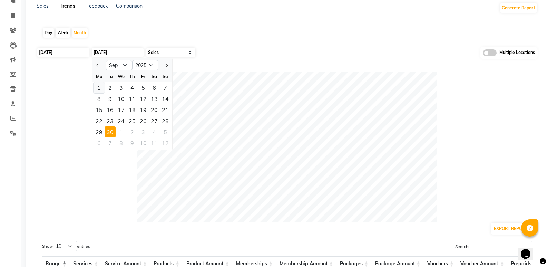
click at [100, 86] on div "1" at bounding box center [98, 87] width 11 height 11
type input "30-09-2025"
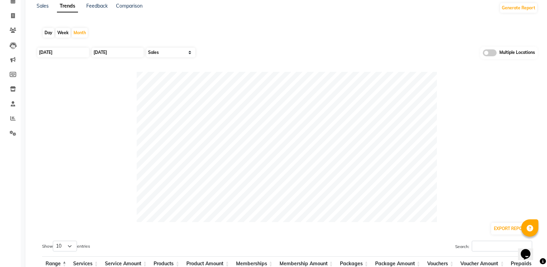
click at [77, 143] on div at bounding box center [287, 147] width 501 height 150
click at [52, 55] on input "01-09-2024" at bounding box center [63, 53] width 52 height 10
select select "9"
select select "2024"
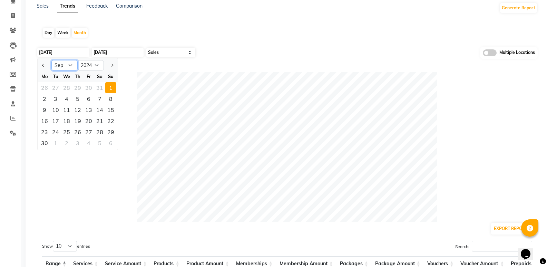
drag, startPoint x: 66, startPoint y: 65, endPoint x: 67, endPoint y: 69, distance: 3.6
click at [67, 66] on select "Jan Feb Mar Apr May Jun Jul Aug Sep Oct Nov Dec" at bounding box center [64, 65] width 26 height 10
select select "1"
click at [51, 60] on select "Jan Feb Mar Apr May Jun Jul Aug Sep Oct Nov Dec" at bounding box center [64, 65] width 26 height 10
click at [44, 88] on div "1" at bounding box center [44, 87] width 11 height 11
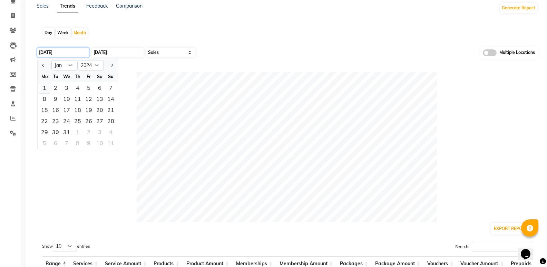
type input "01-01-2024"
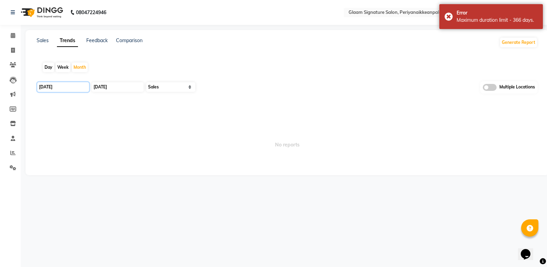
scroll to position [0, 0]
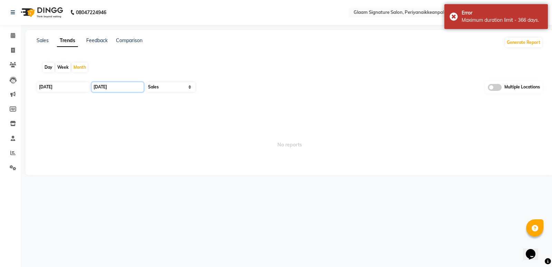
click at [102, 86] on input "30-09-2025" at bounding box center [118, 87] width 52 height 10
select select "9"
select select "2025"
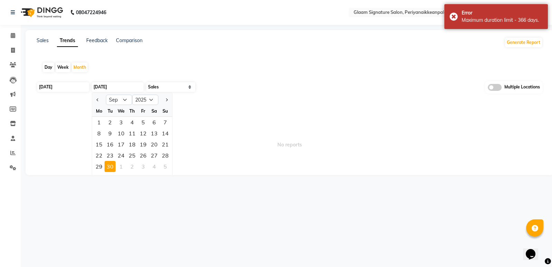
click at [105, 98] on div at bounding box center [99, 99] width 14 height 11
click at [120, 100] on select "Jan Feb Mar Apr May Jun Jul Aug Sep Oct Nov Dec" at bounding box center [119, 100] width 26 height 10
select select "8"
click at [106, 95] on select "Jan Feb Mar Apr May Jun Jul Aug Sep Oct Nov Dec" at bounding box center [119, 100] width 26 height 10
click at [164, 167] on div "31" at bounding box center [165, 166] width 11 height 11
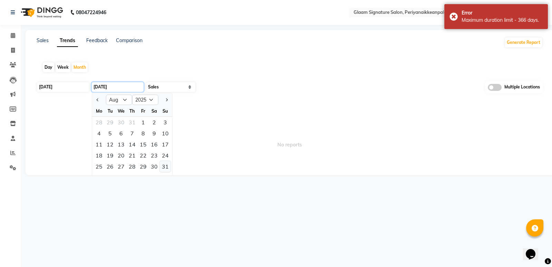
type input "31-08-2025"
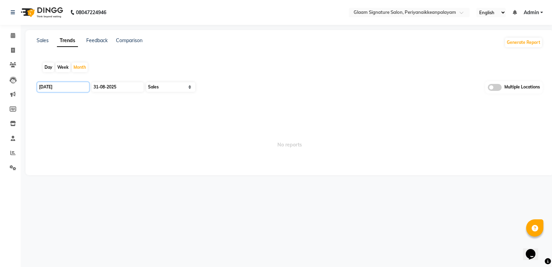
click at [57, 88] on input "01-01-2024" at bounding box center [63, 87] width 52 height 10
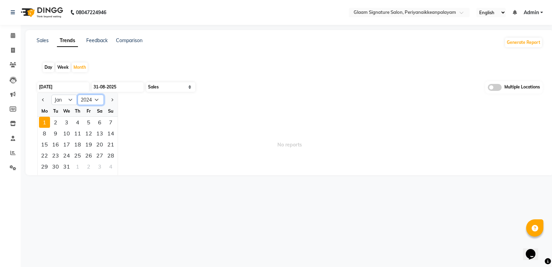
drag, startPoint x: 89, startPoint y: 97, endPoint x: 90, endPoint y: 101, distance: 4.2
click at [89, 98] on select "2014 2015 2016 2017 2018 2019 2020 2021 2022 2023 2024 2025 2026 2027 2028 2029…" at bounding box center [91, 100] width 26 height 10
select select "2025"
click at [78, 95] on select "2014 2015 2016 2017 2018 2019 2020 2021 2022 2023 2024 2025 2026 2027 2028 2029…" at bounding box center [91, 100] width 26 height 10
click at [68, 121] on div "1" at bounding box center [66, 122] width 11 height 11
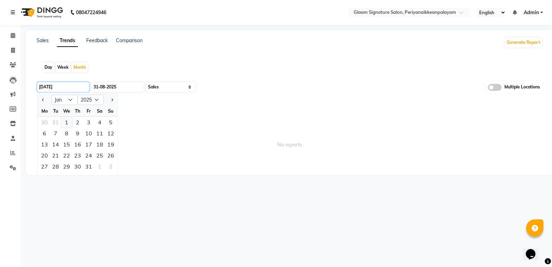
type input "01-01-2025"
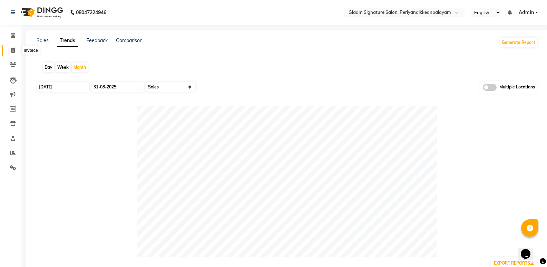
click at [13, 48] on icon at bounding box center [13, 50] width 4 height 5
select select "service"
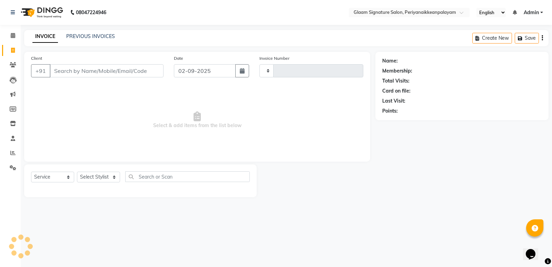
type input "0967"
select select "4039"
click at [88, 36] on link "PREVIOUS INVOICES" at bounding box center [90, 36] width 49 height 6
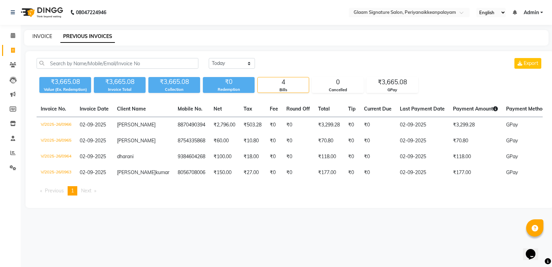
click at [40, 33] on link "INVOICE" at bounding box center [42, 36] width 20 height 6
select select "service"
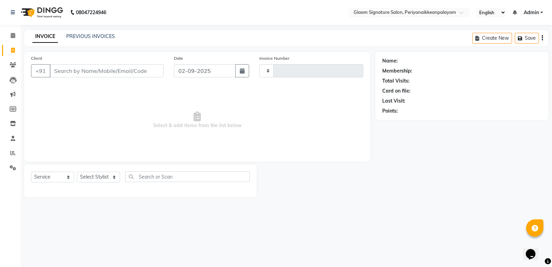
type input "0967"
select select "4039"
click at [84, 70] on input "Client" at bounding box center [107, 70] width 114 height 13
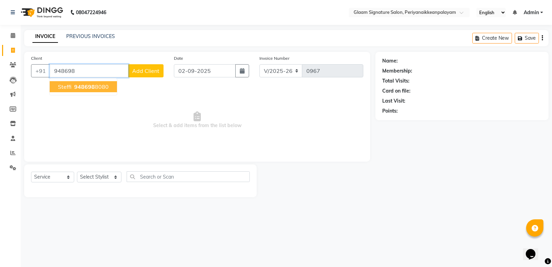
click at [88, 88] on span "948698" at bounding box center [84, 86] width 21 height 7
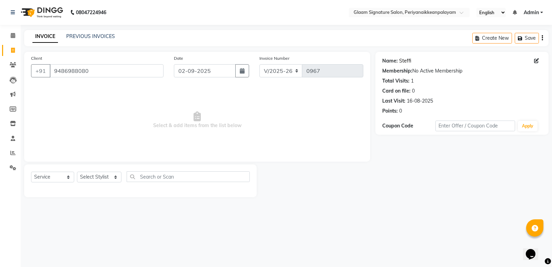
click at [401, 58] on link "Steffi" at bounding box center [405, 60] width 12 height 7
click at [100, 68] on input "9486988080" at bounding box center [107, 70] width 114 height 13
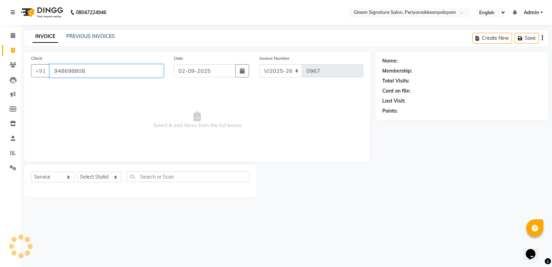
type input "9486988080"
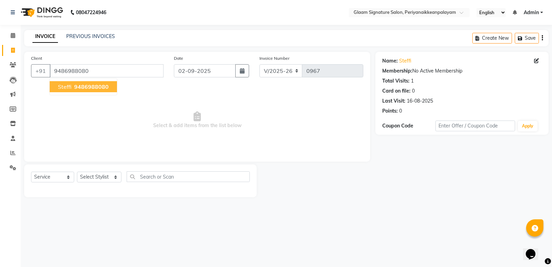
click at [86, 88] on span "9486988080" at bounding box center [91, 86] width 34 height 7
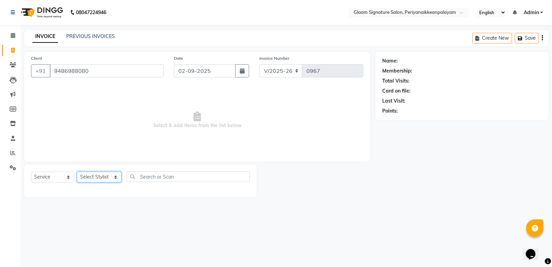
drag, startPoint x: 94, startPoint y: 178, endPoint x: 97, endPoint y: 182, distance: 4.4
click at [94, 178] on select "Select Stylist Amma Asia Devika geetha (all rounder) MOHAMED SHAHNAWAZ Rakki Sa…" at bounding box center [99, 176] width 44 height 11
select select "78483"
click at [77, 171] on select "Select Stylist Amma Asia Devika geetha (all rounder) MOHAMED SHAHNAWAZ Rakki Sa…" at bounding box center [99, 176] width 44 height 11
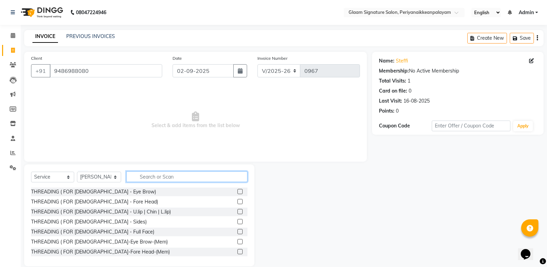
click at [152, 172] on input "text" at bounding box center [186, 176] width 121 height 11
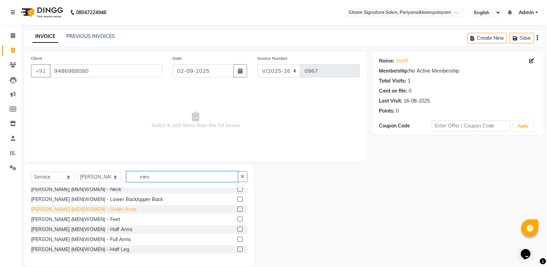
scroll to position [34, 0]
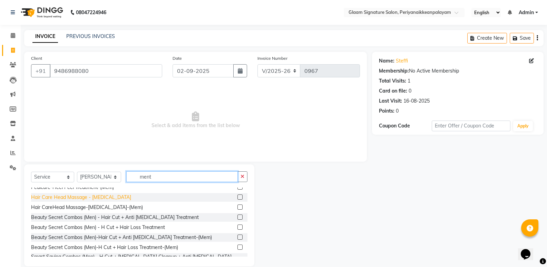
type input "ment"
click at [97, 195] on div "Hair Care Head Massage - Menthol" at bounding box center [81, 196] width 100 height 7
checkbox input "false"
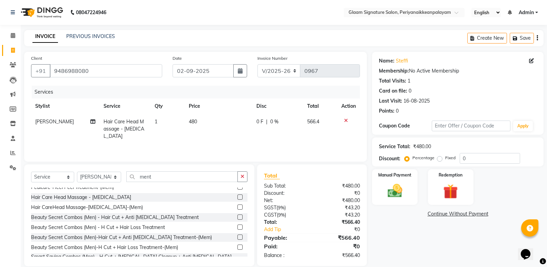
click at [191, 119] on span "480" at bounding box center [193, 121] width 8 height 6
select select "78483"
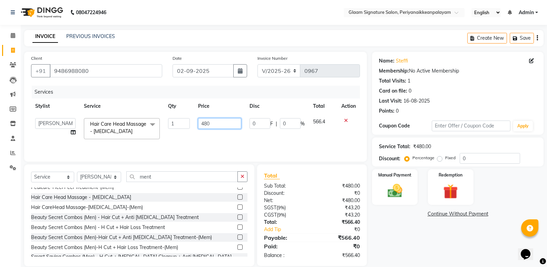
drag, startPoint x: 222, startPoint y: 123, endPoint x: 172, endPoint y: 122, distance: 49.3
click at [173, 121] on tr "Amma Asia Devika geetha (all rounder) MOHAMED SHAHNAWAZ Rakki Saranya Shazaz Ah…" at bounding box center [195, 128] width 329 height 29
type input "500"
click at [428, 244] on div "Name: Steffi Membership: No Active Membership Total Visits: 1 Card on file: 0 L…" at bounding box center [460, 159] width 177 height 214
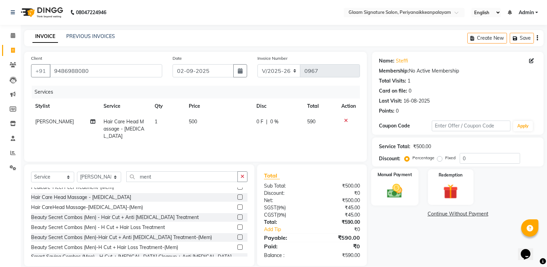
click at [394, 185] on img at bounding box center [394, 191] width 24 height 18
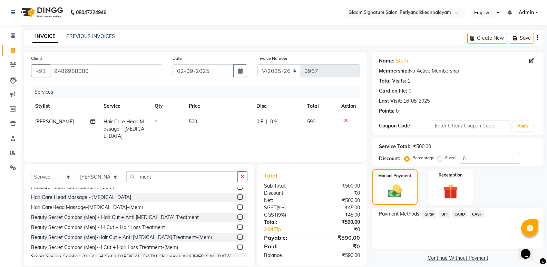
click at [431, 213] on span "GPay" at bounding box center [429, 214] width 14 height 8
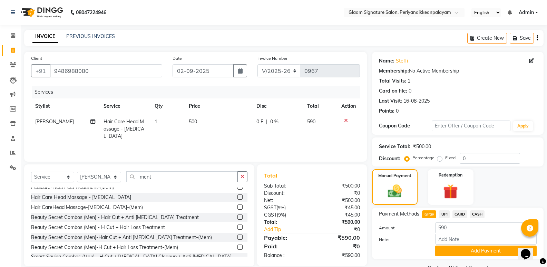
click at [450, 250] on button "Add Payment" at bounding box center [485, 250] width 101 height 11
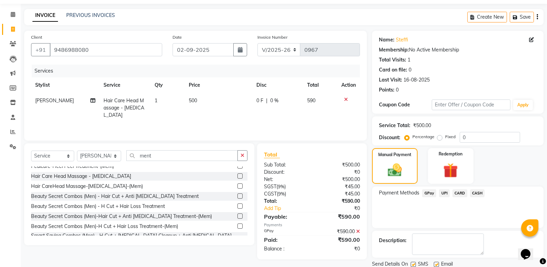
scroll to position [46, 0]
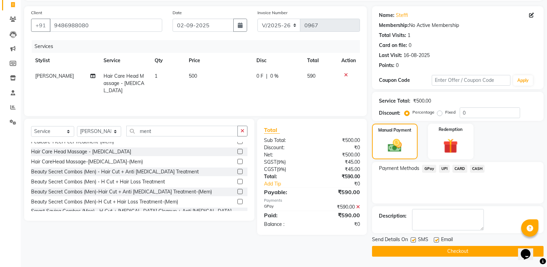
click at [443, 250] on button "Checkout" at bounding box center [457, 251] width 171 height 11
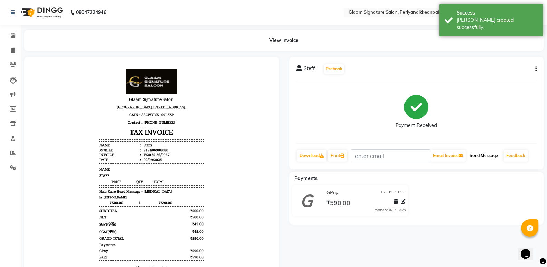
click at [486, 153] on button "Send Message" at bounding box center [484, 156] width 34 height 12
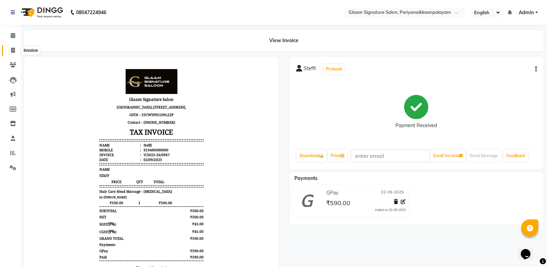
click at [14, 48] on icon at bounding box center [13, 50] width 4 height 5
select select "service"
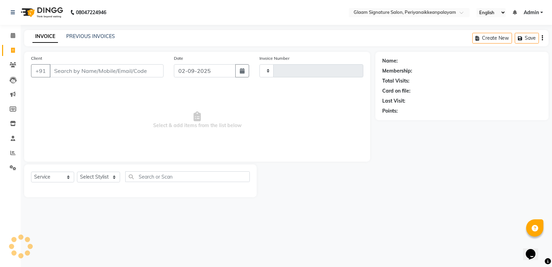
type input "0968"
select select "4039"
click at [97, 37] on link "PREVIOUS INVOICES" at bounding box center [90, 36] width 49 height 6
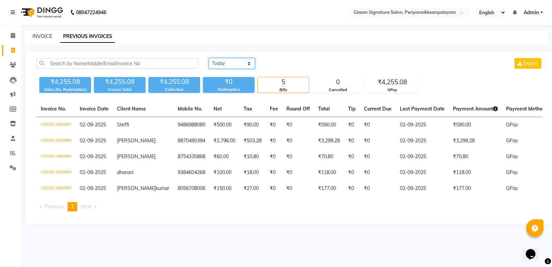
click at [222, 60] on select "Today Yesterday Custom Range" at bounding box center [232, 63] width 46 height 11
click at [209, 58] on select "Today Yesterday Custom Range" at bounding box center [232, 63] width 46 height 11
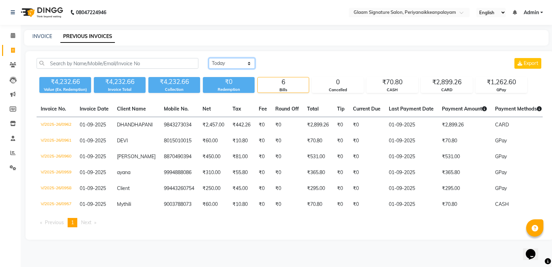
drag, startPoint x: 225, startPoint y: 60, endPoint x: 224, endPoint y: 65, distance: 5.5
click at [225, 60] on select "Today Yesterday Custom Range" at bounding box center [232, 63] width 46 height 11
select select "today"
click at [209, 58] on select "Today Yesterday Custom Range" at bounding box center [232, 63] width 46 height 11
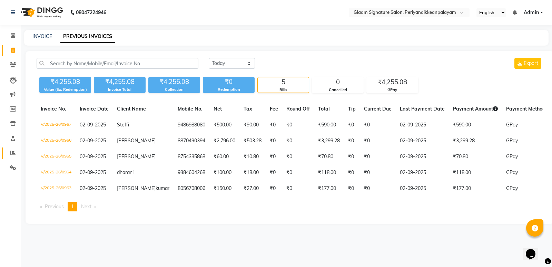
click at [11, 148] on link "Reports" at bounding box center [10, 152] width 17 height 11
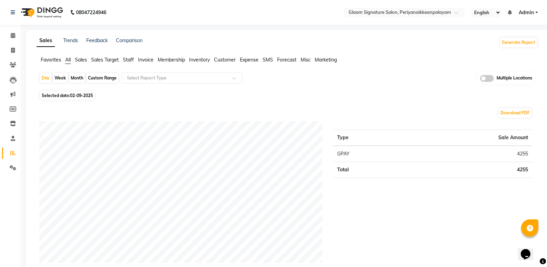
click at [127, 60] on span "Staff" at bounding box center [128, 60] width 11 height 6
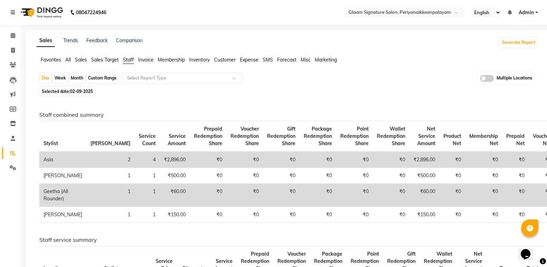
click at [79, 78] on div "Month" at bounding box center [77, 78] width 16 height 10
select select "9"
select select "2025"
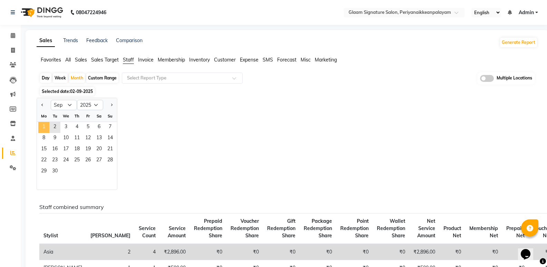
click at [47, 125] on span "1" at bounding box center [43, 127] width 11 height 11
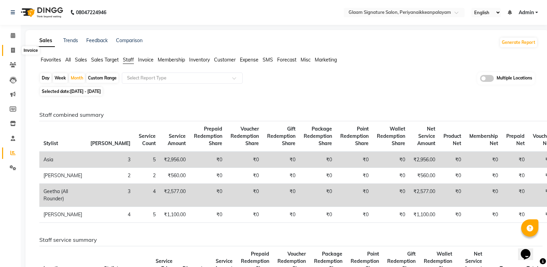
click at [16, 50] on span at bounding box center [13, 51] width 12 height 8
select select "4039"
select select "service"
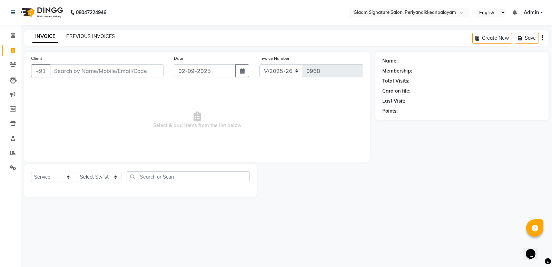
click at [87, 38] on link "PREVIOUS INVOICES" at bounding box center [90, 36] width 49 height 6
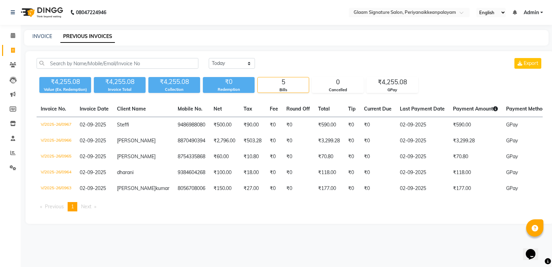
click at [42, 252] on div "08047224946 Select Location × Glaam Signature Salon, Periyanaikkeanpalayam Engl…" at bounding box center [276, 133] width 552 height 267
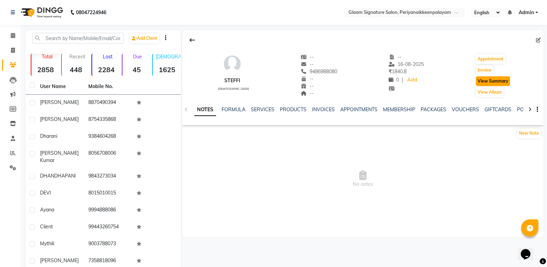
click at [486, 80] on button "View Summary" at bounding box center [493, 81] width 34 height 10
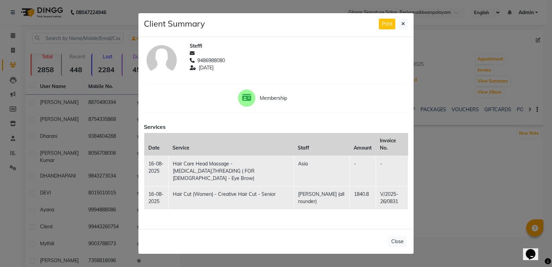
click at [428, 159] on ngb-modal-window "Client Summary Print Steffi 9486988080 [DATE] Membership Services Date Service …" at bounding box center [276, 133] width 552 height 267
click at [402, 26] on icon at bounding box center [403, 23] width 4 height 5
